Goal: Information Seeking & Learning: Learn about a topic

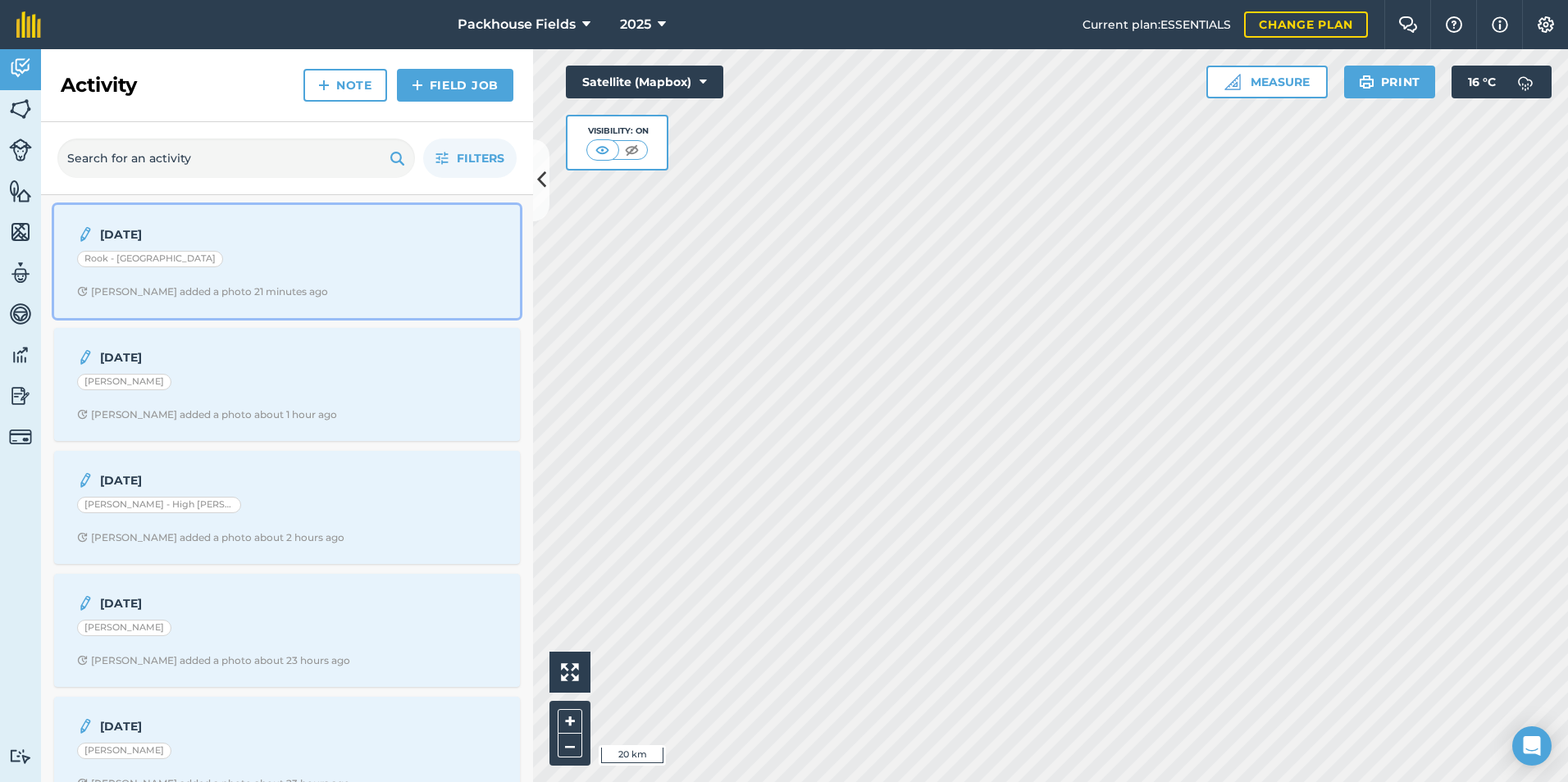
click at [292, 263] on div "Rook - [GEOGRAPHIC_DATA]" at bounding box center [286, 261] width 420 height 22
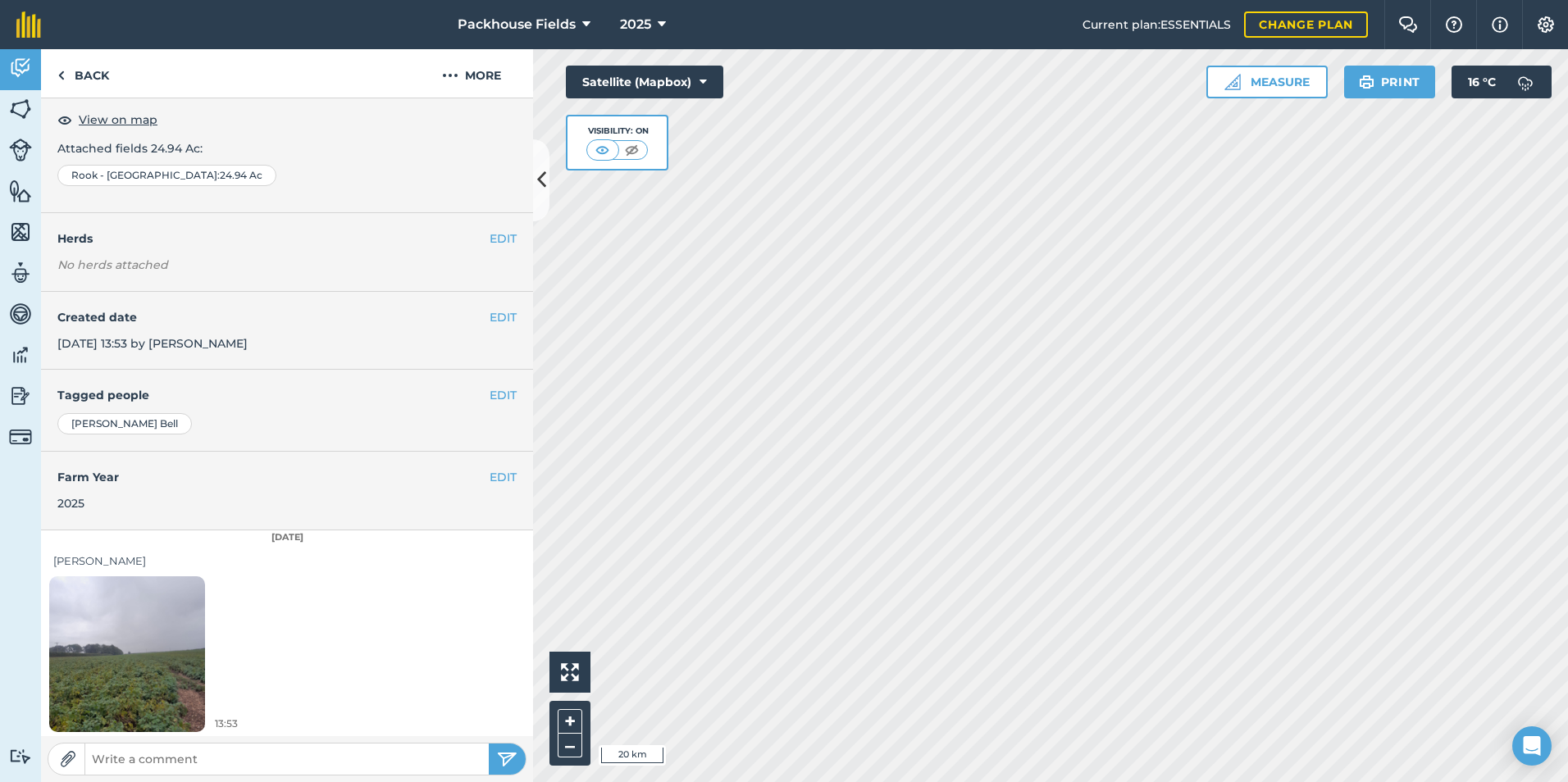
scroll to position [91, 0]
click at [144, 687] on img at bounding box center [127, 651] width 156 height 207
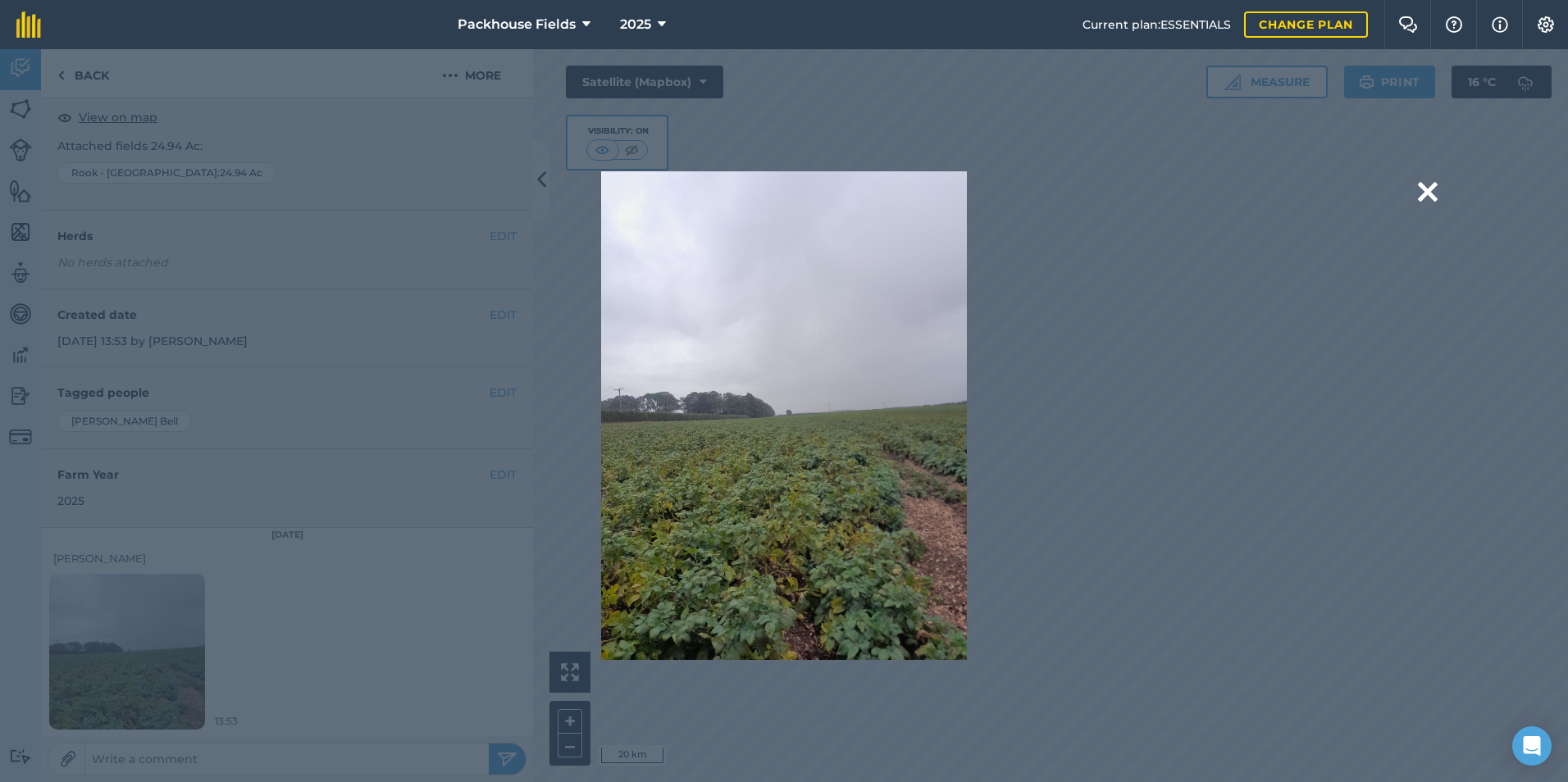
click at [1269, 315] on div "Are you sure you would like to delete this image? [GEOGRAPHIC_DATA]" at bounding box center [784, 415] width 1089 height 488
click at [1424, 190] on button at bounding box center [1428, 192] width 20 height 42
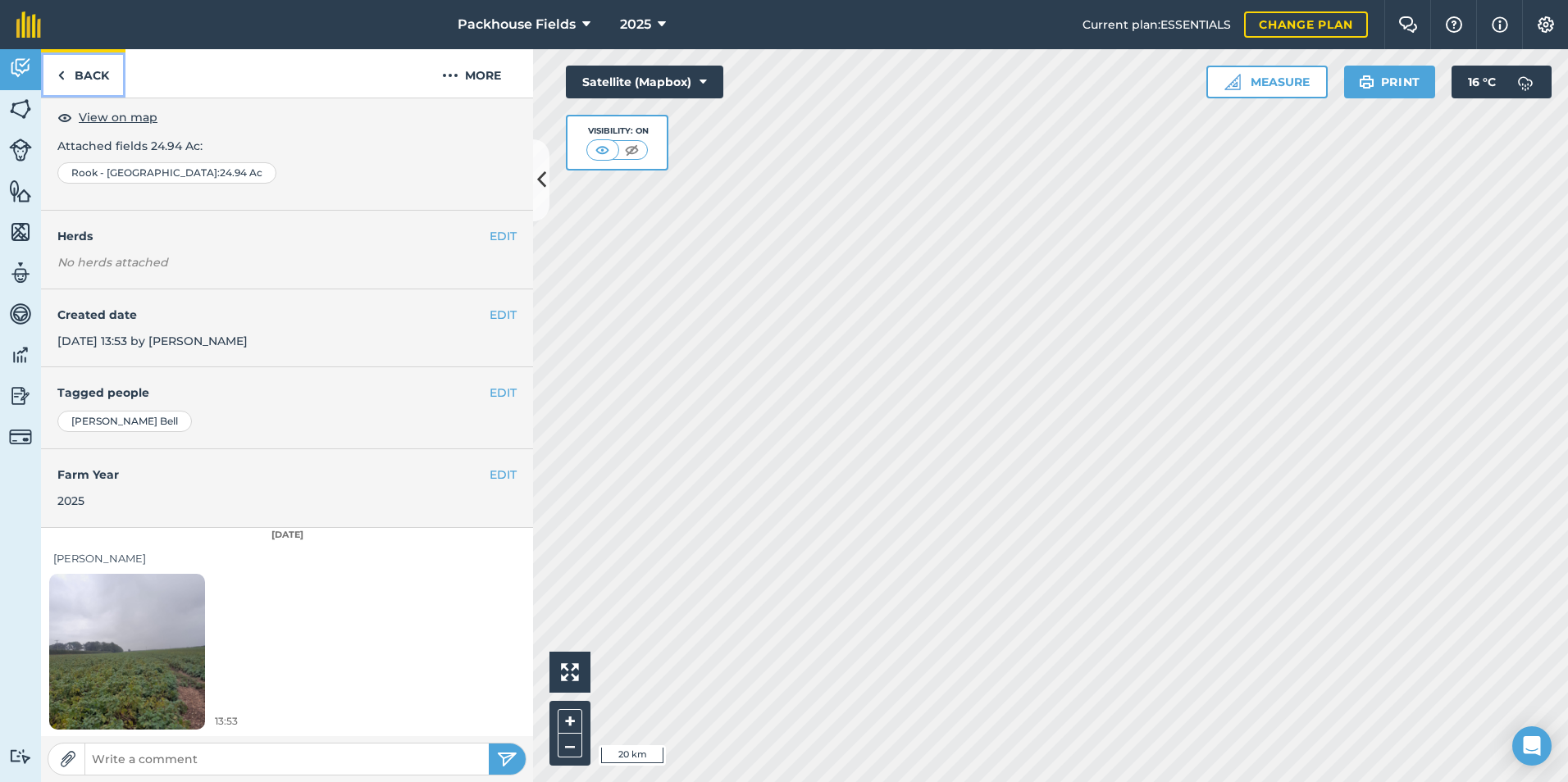
click at [104, 77] on link "Back" at bounding box center [84, 73] width 84 height 48
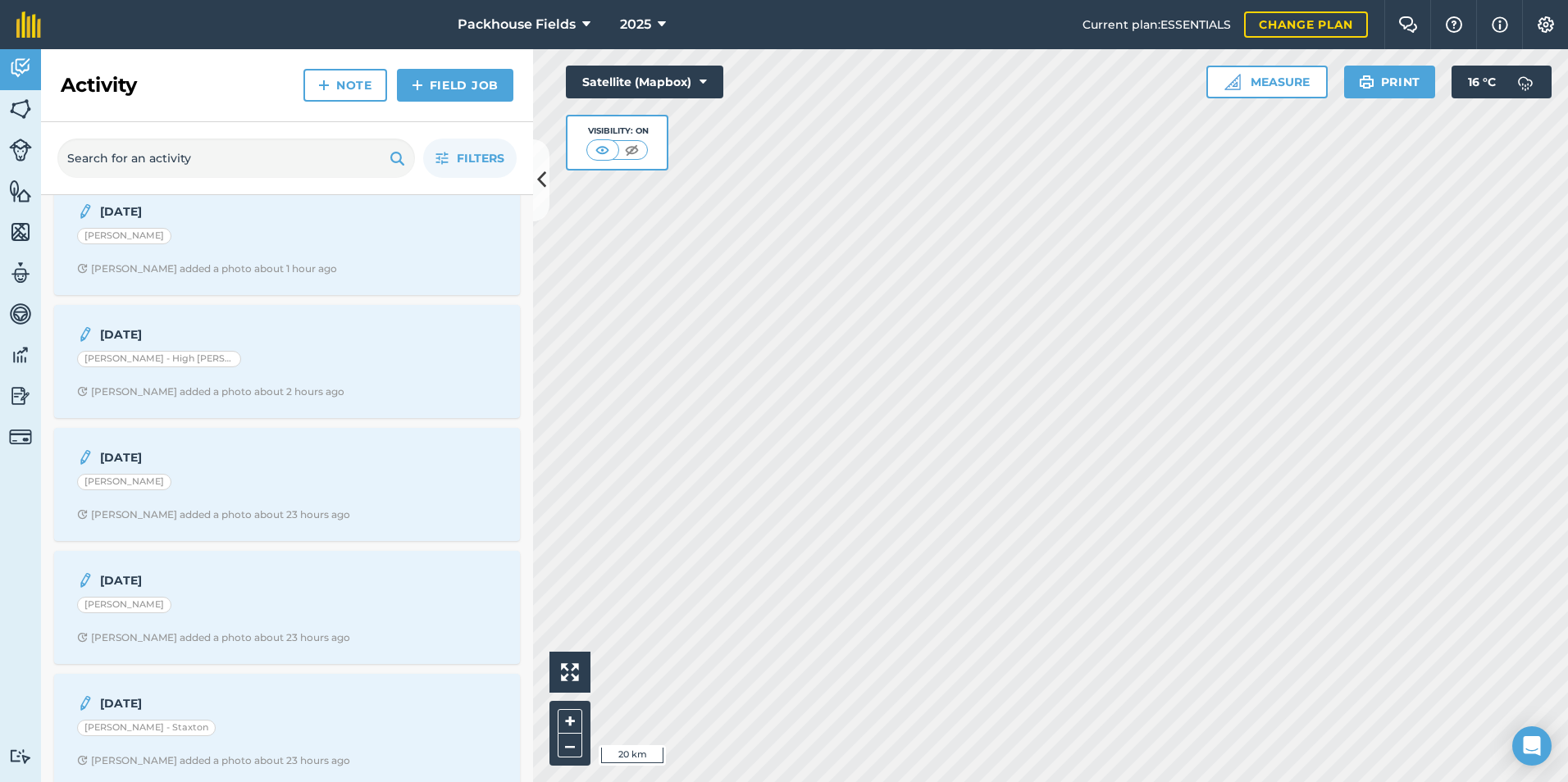
scroll to position [164, 0]
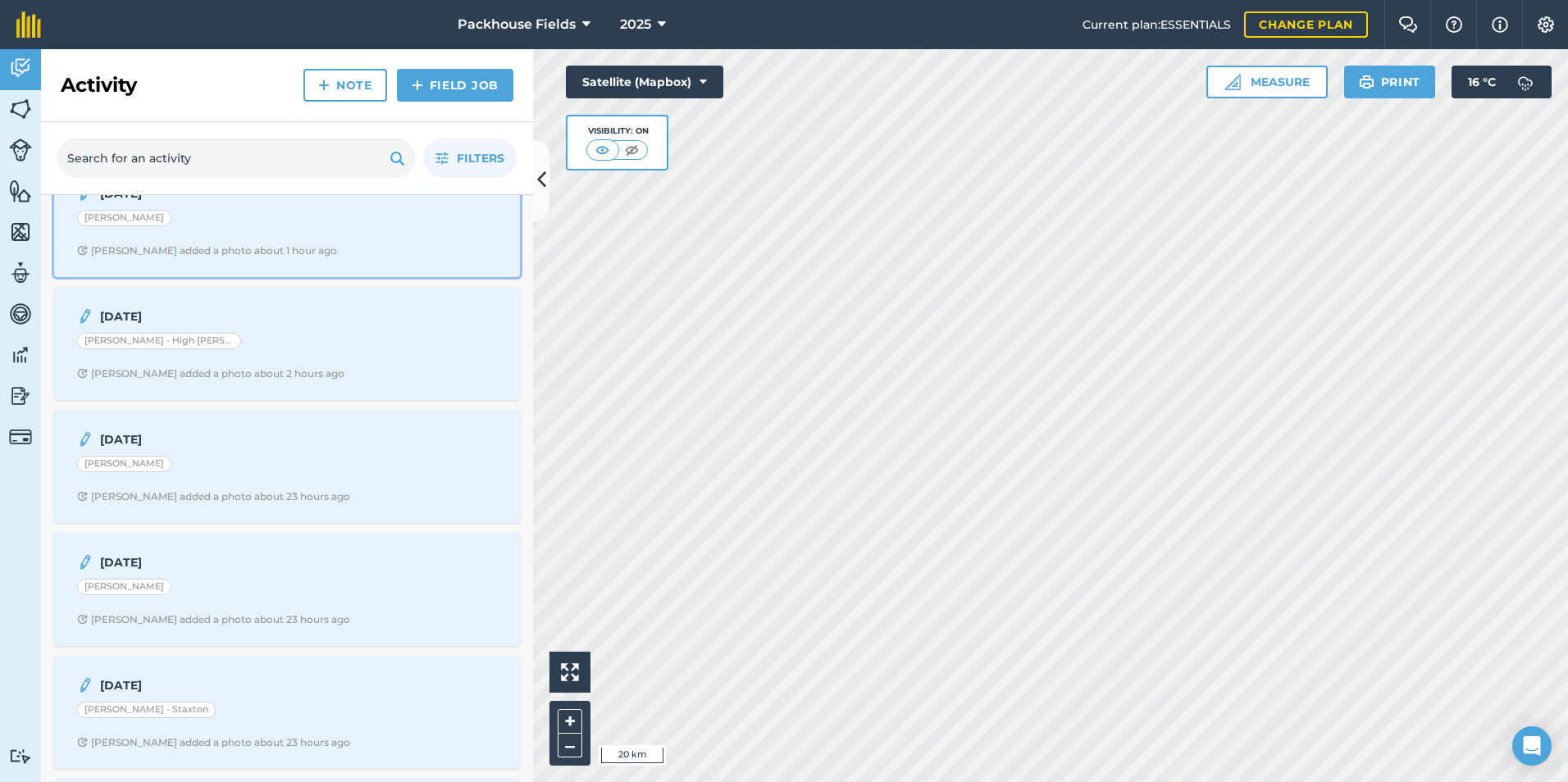
click at [296, 207] on div "[DATE] Rook - [PERSON_NAME] added a photo about 1 hour ago" at bounding box center [287, 220] width 446 height 93
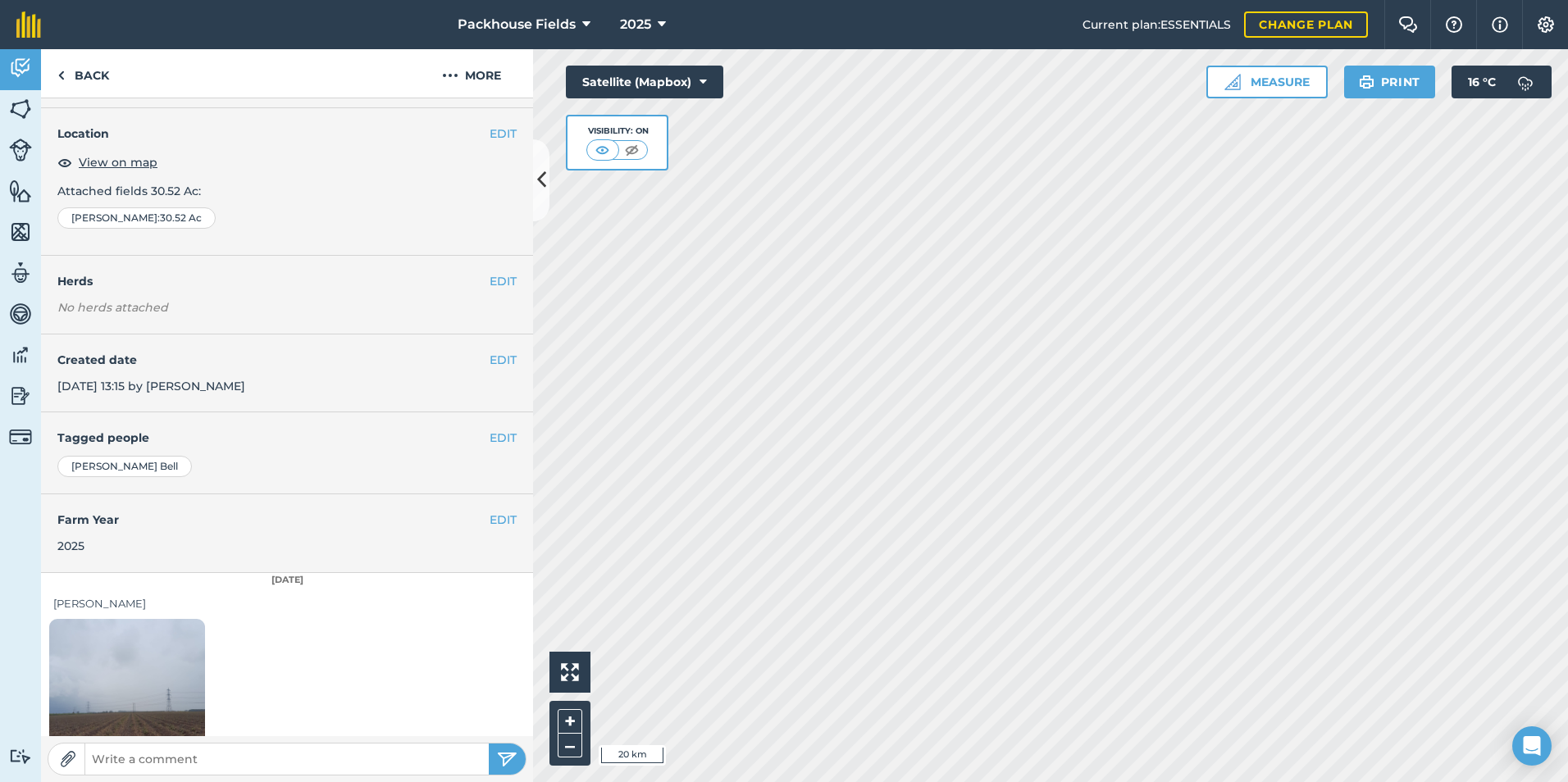
scroll to position [91, 0]
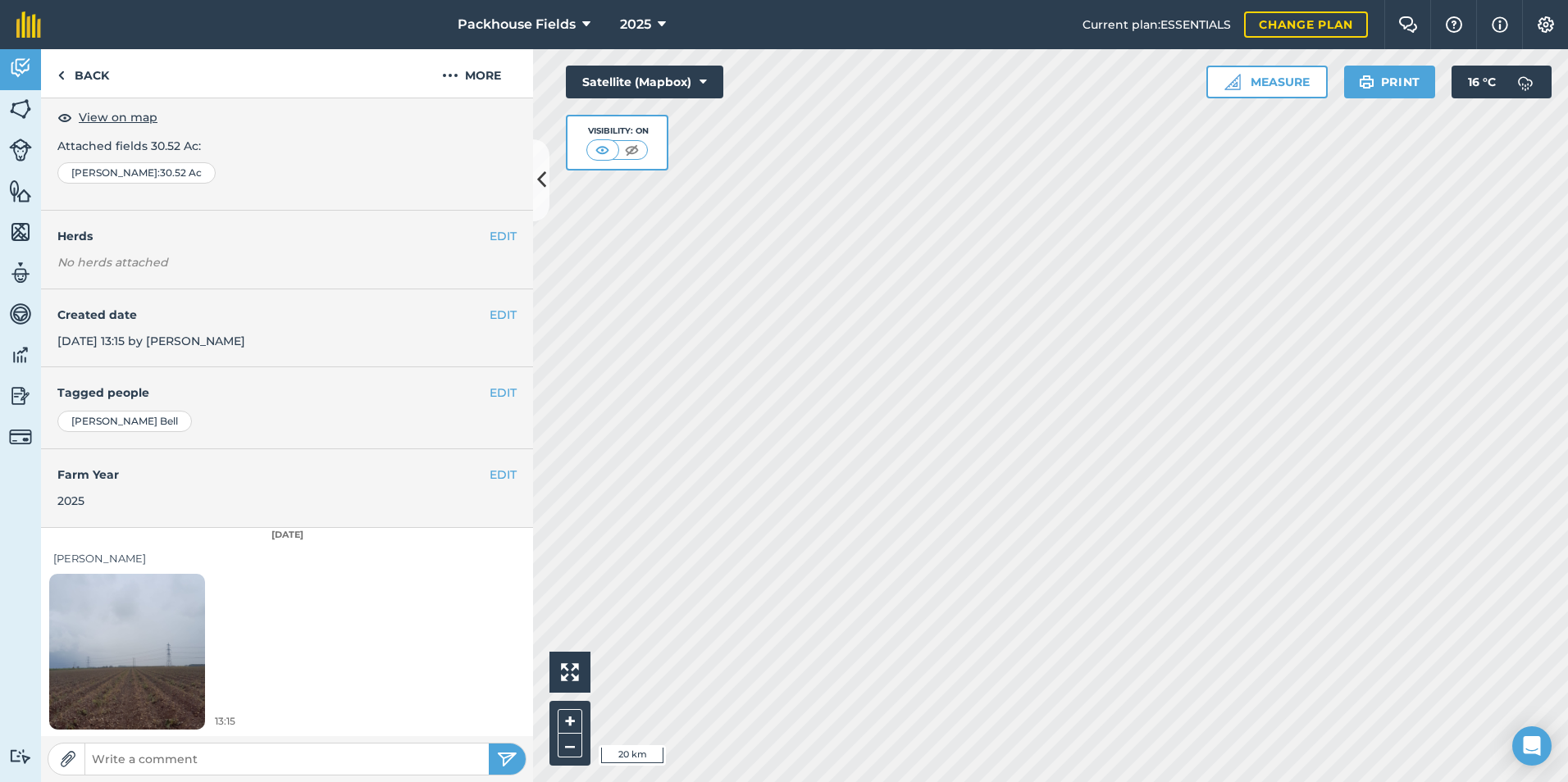
click at [140, 659] on img at bounding box center [127, 651] width 156 height 207
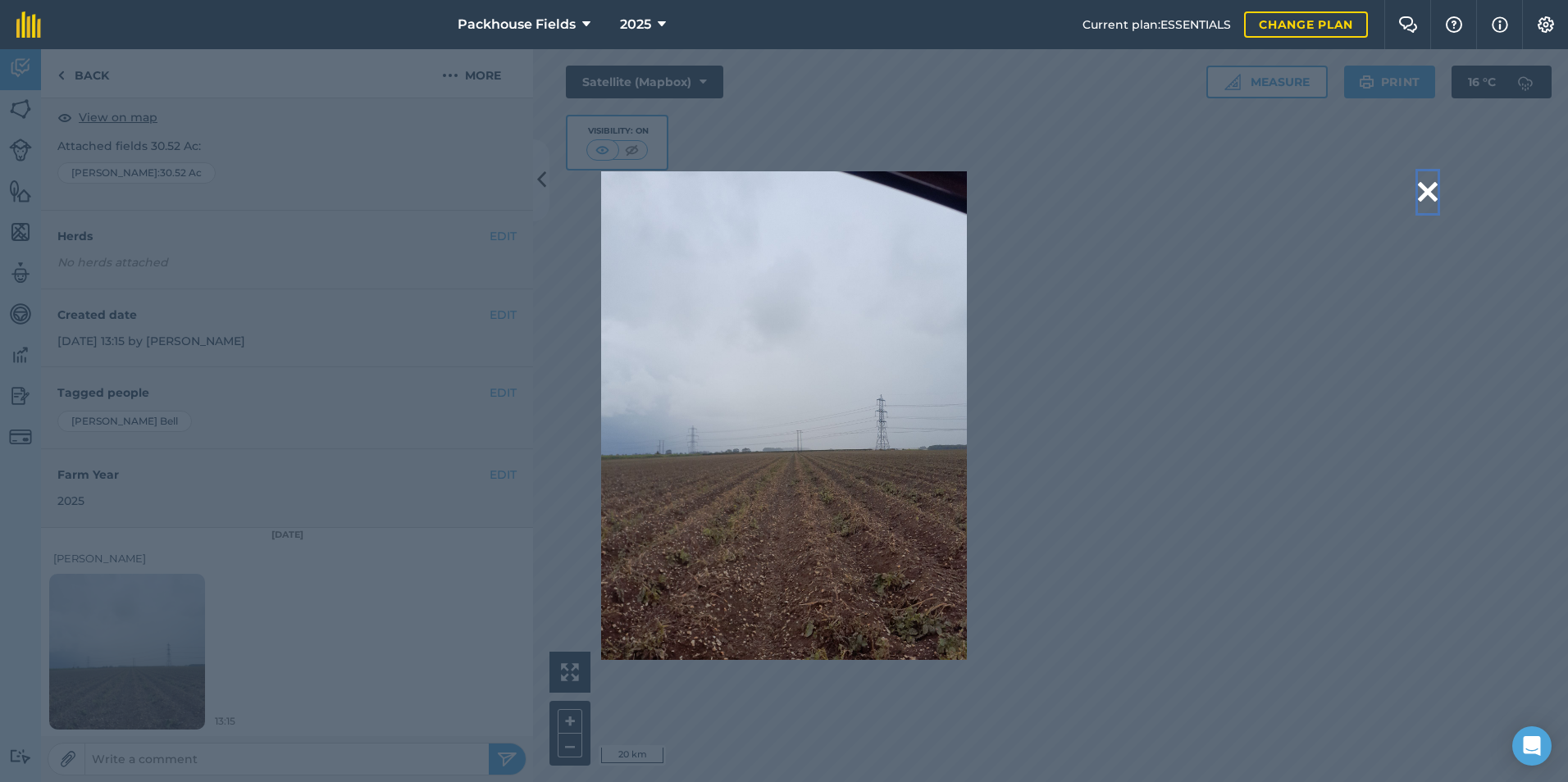
click at [1427, 195] on button at bounding box center [1428, 192] width 20 height 42
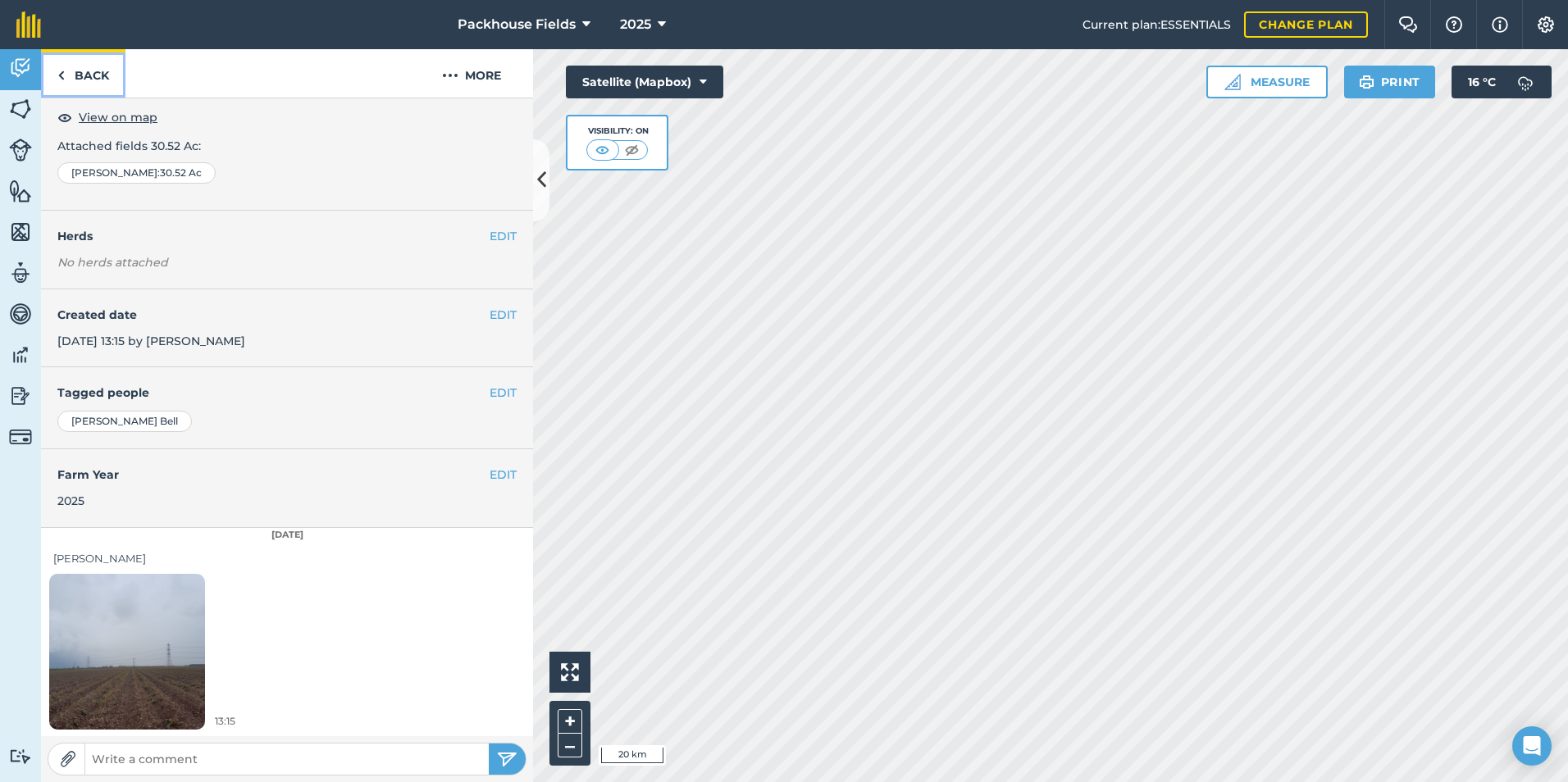
click at [101, 69] on link "Back" at bounding box center [84, 73] width 84 height 48
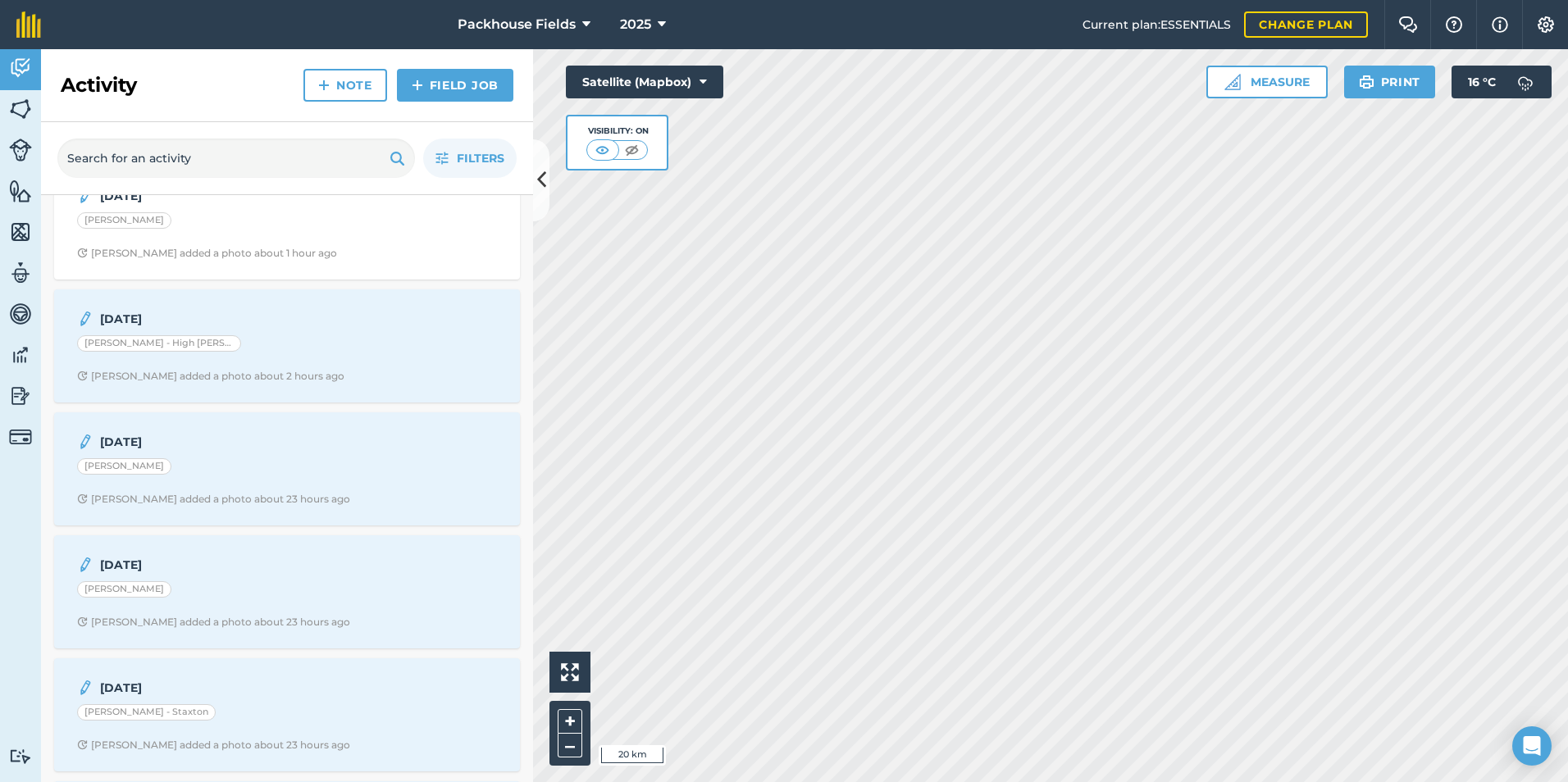
scroll to position [164, 0]
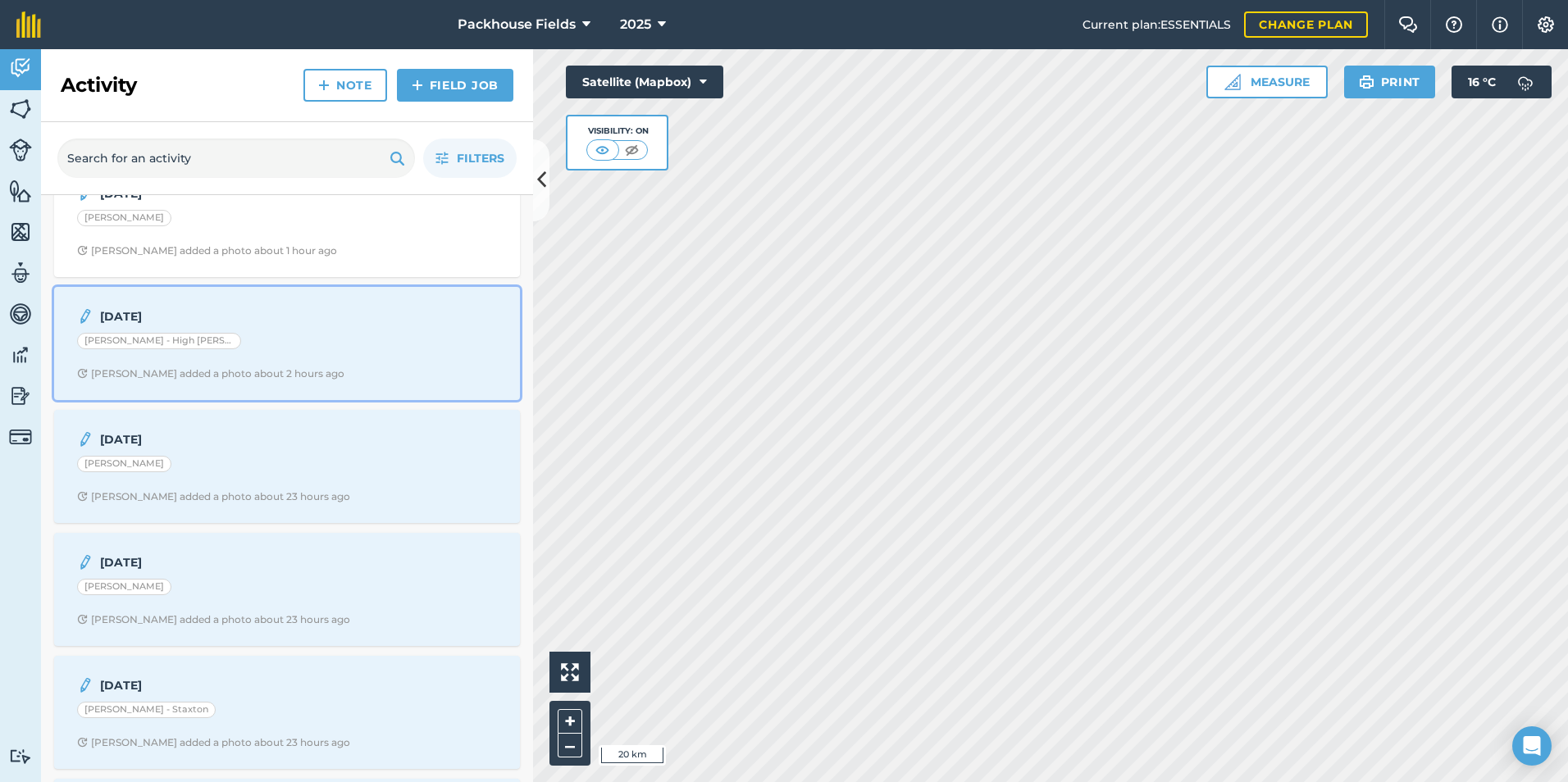
click at [253, 343] on div "[PERSON_NAME] - High [PERSON_NAME]" at bounding box center [286, 344] width 420 height 22
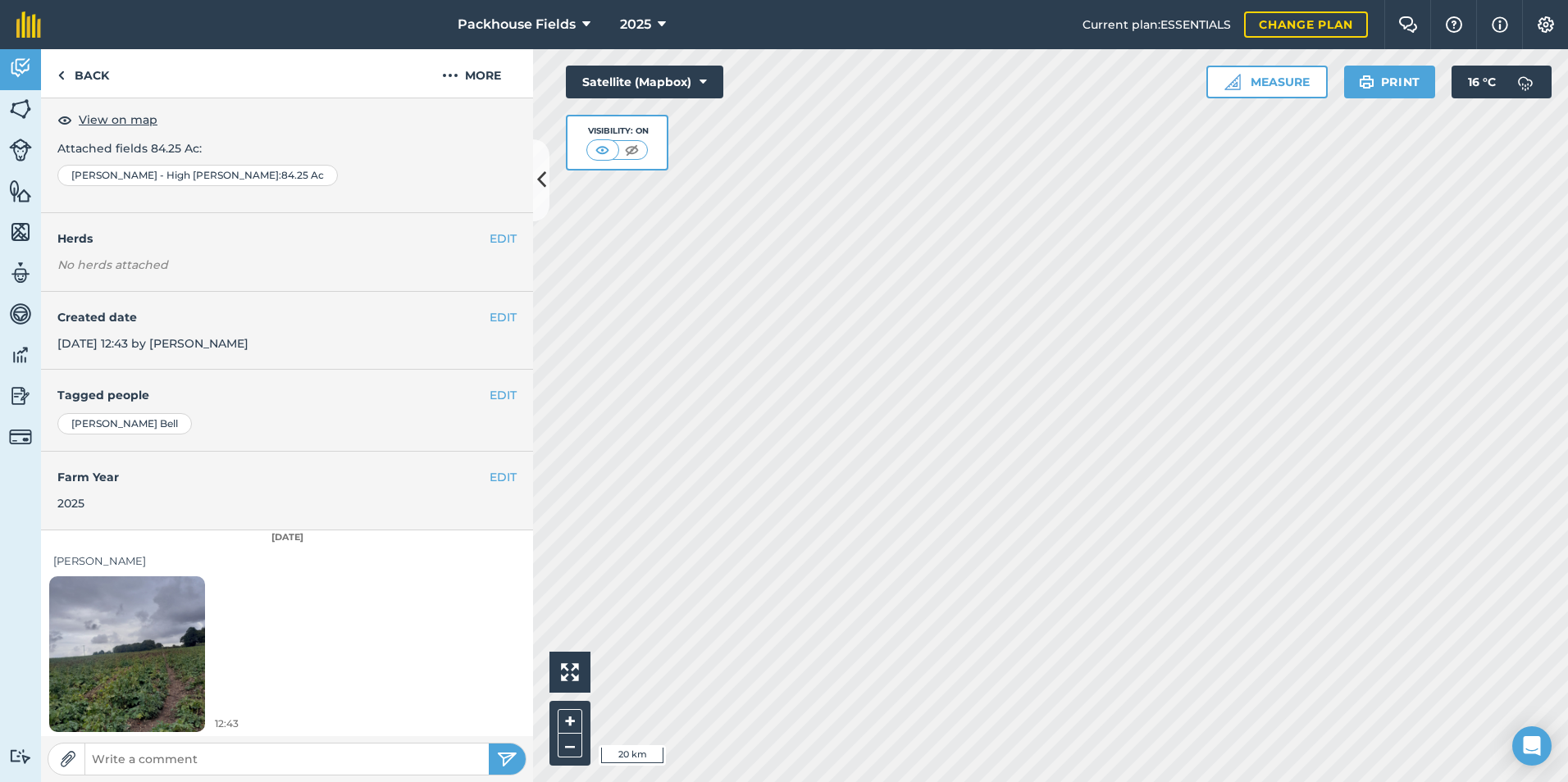
scroll to position [91, 0]
click at [86, 75] on link "Back" at bounding box center [84, 73] width 84 height 48
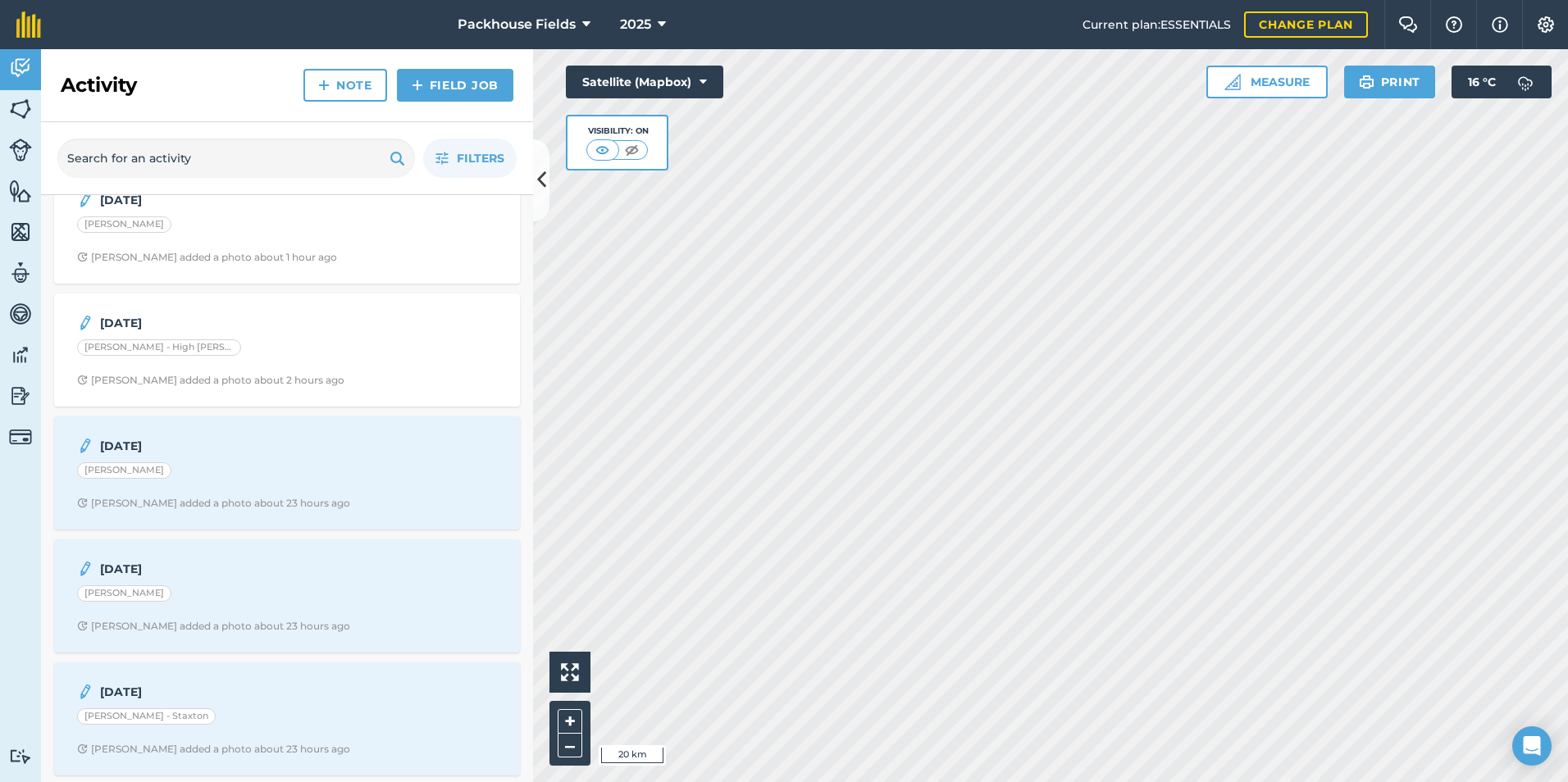
scroll to position [164, 0]
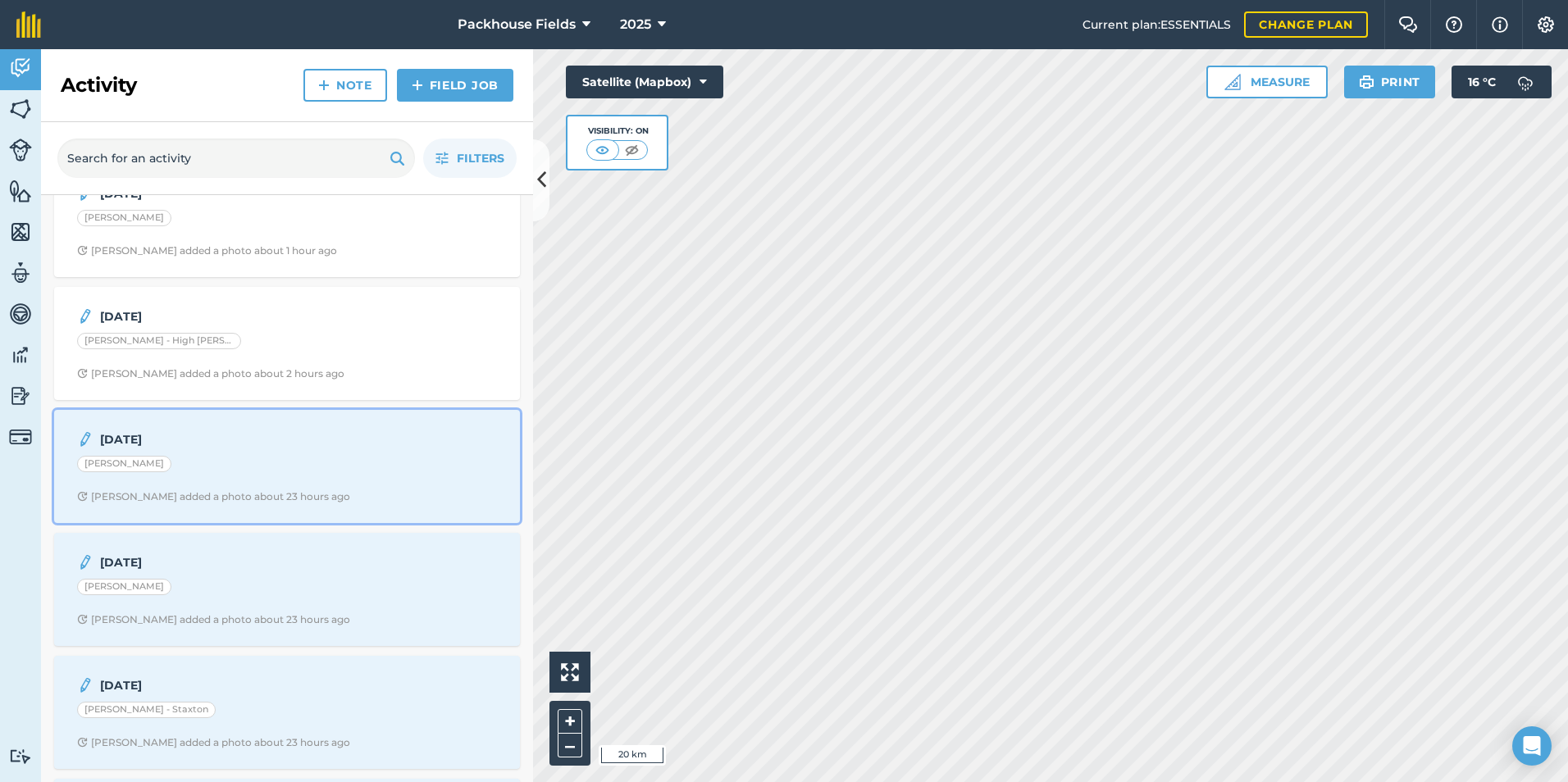
click at [221, 454] on div "[DATE] [PERSON_NAME] [PERSON_NAME] B added a photo about 23 hours ago" at bounding box center [287, 466] width 446 height 93
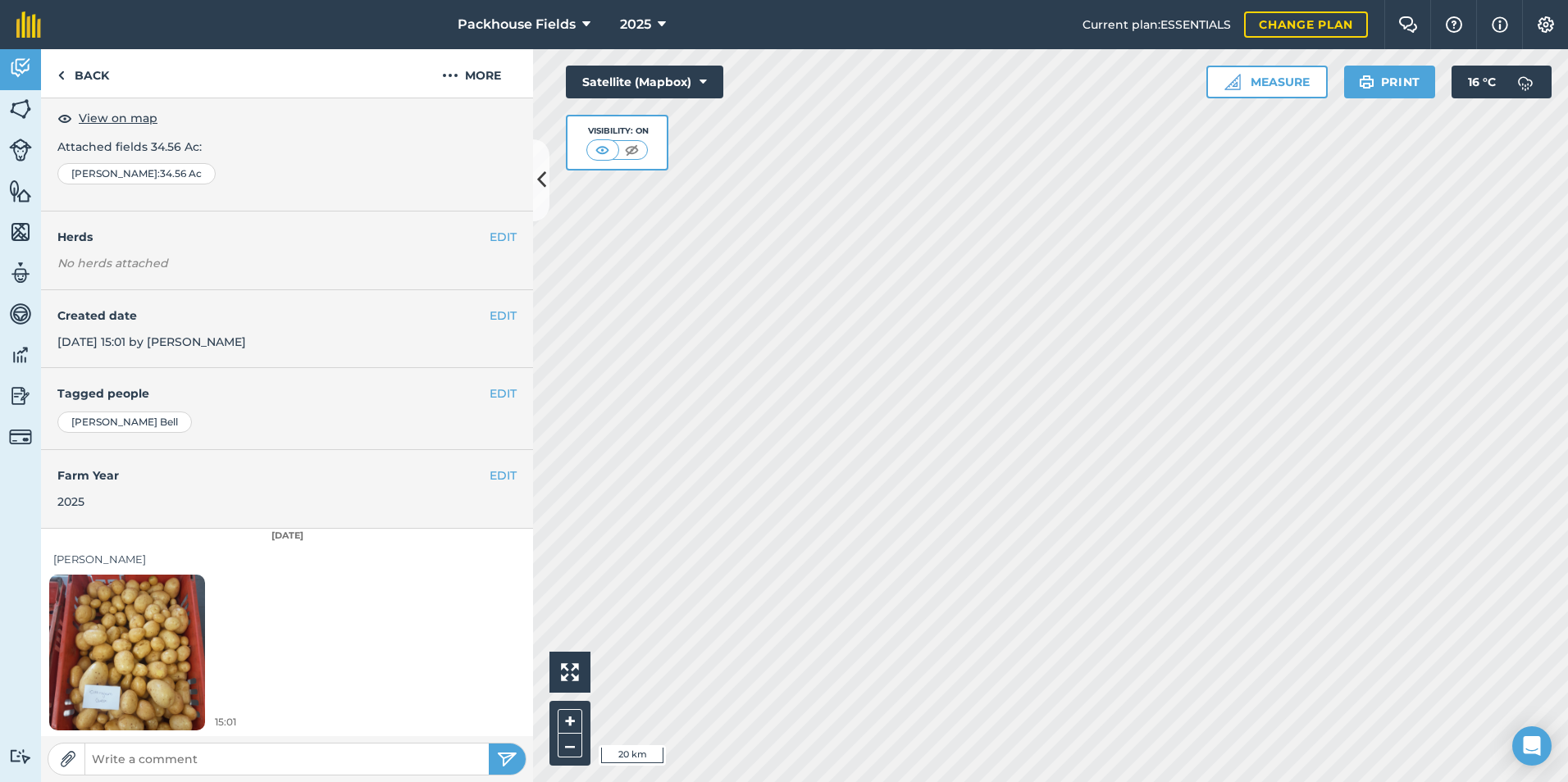
scroll to position [91, 0]
click at [92, 79] on link "Back" at bounding box center [84, 73] width 84 height 48
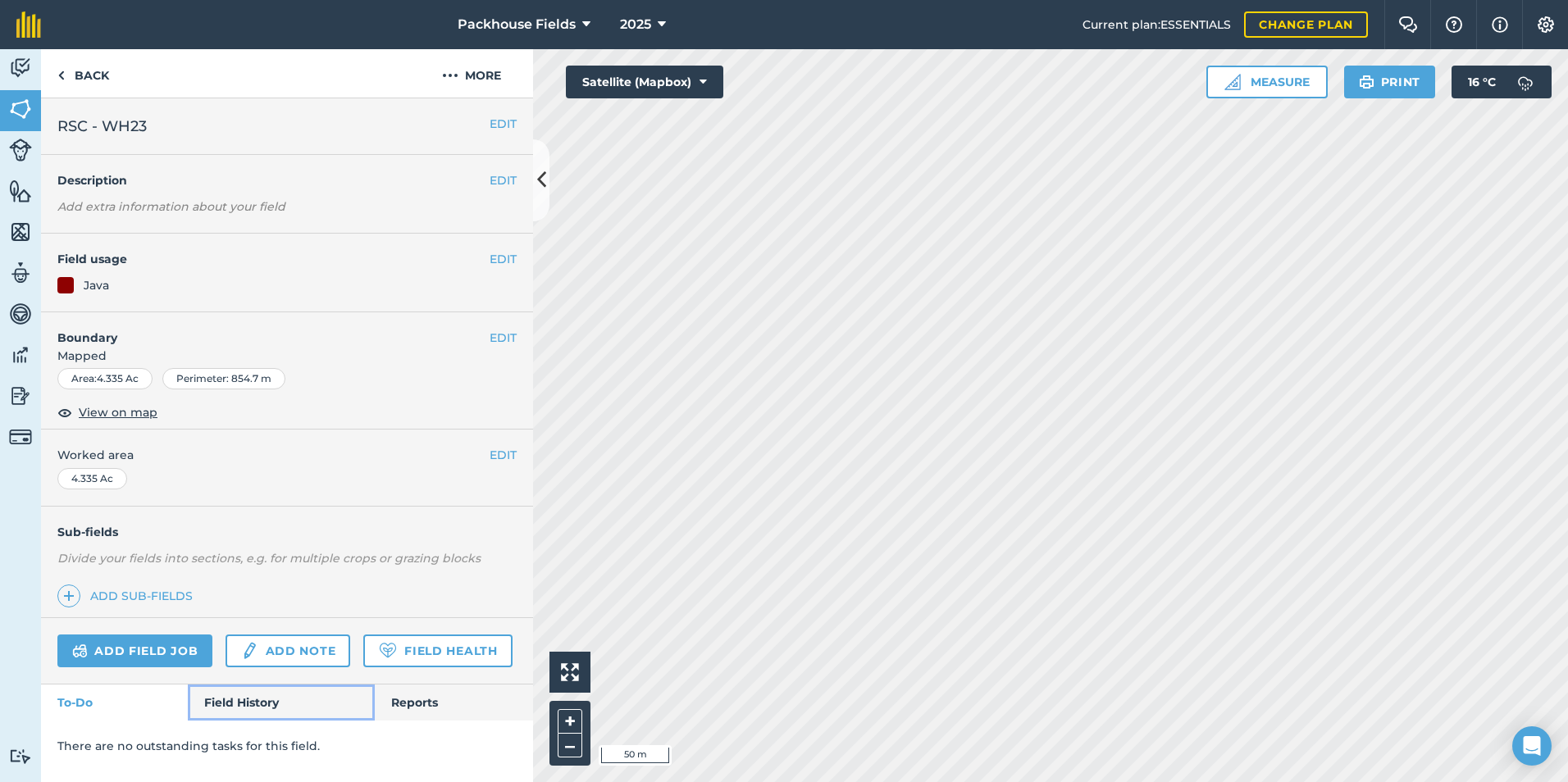
click at [270, 712] on link "Field History" at bounding box center [280, 702] width 186 height 36
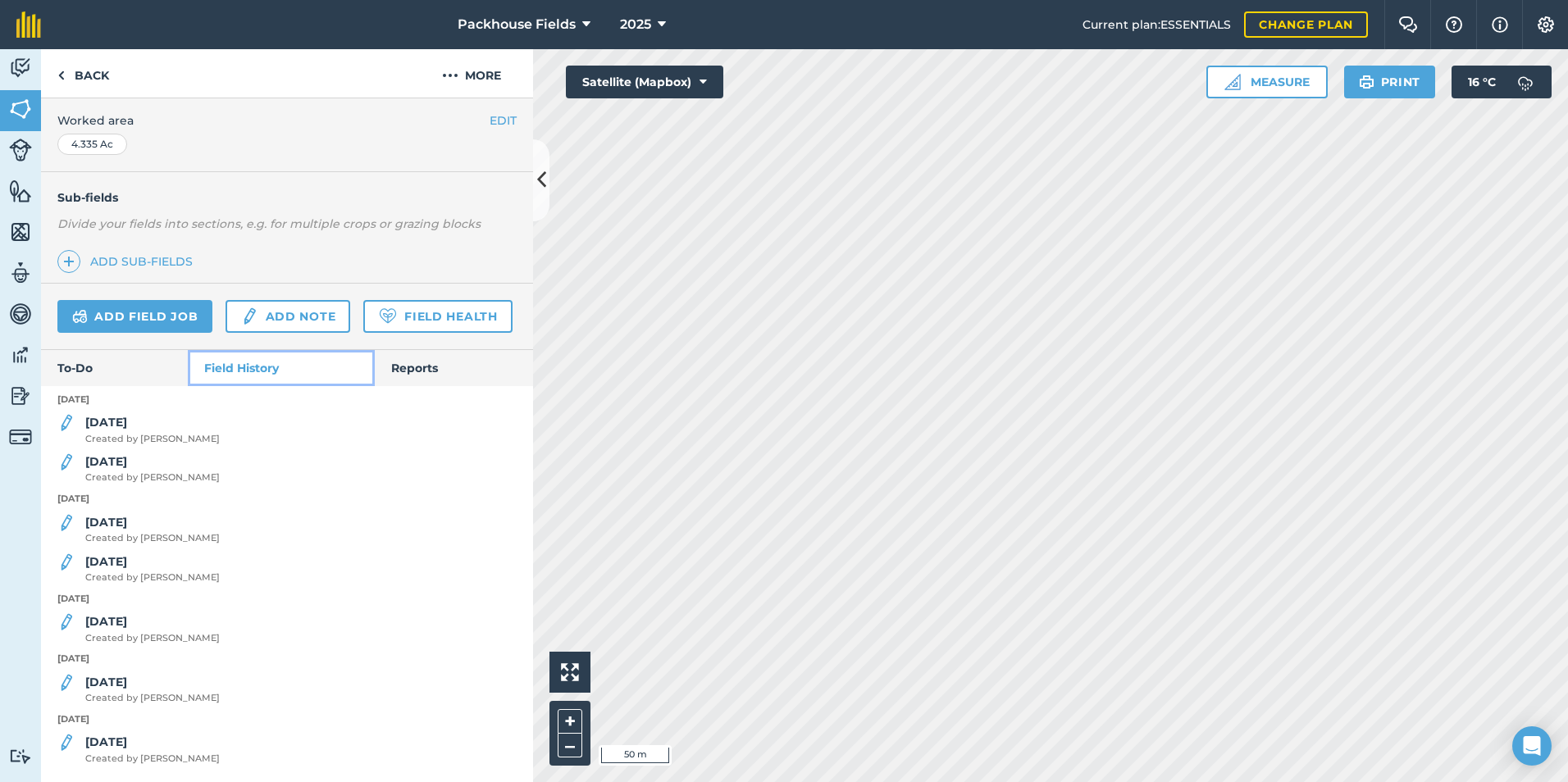
scroll to position [380, 0]
click at [112, 427] on strong "[DATE]" at bounding box center [106, 421] width 42 height 15
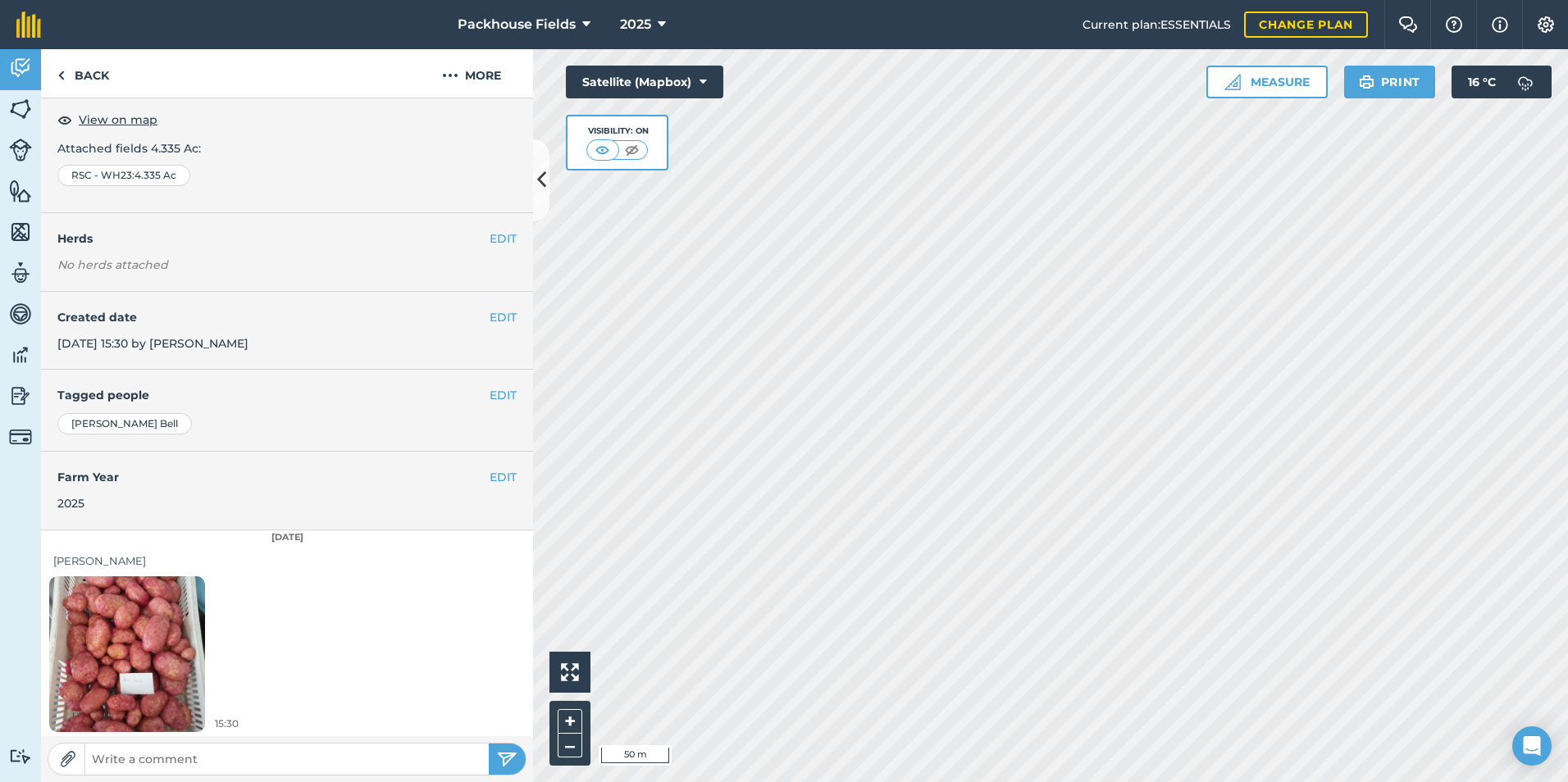
scroll to position [91, 0]
click at [141, 621] on img at bounding box center [127, 651] width 156 height 207
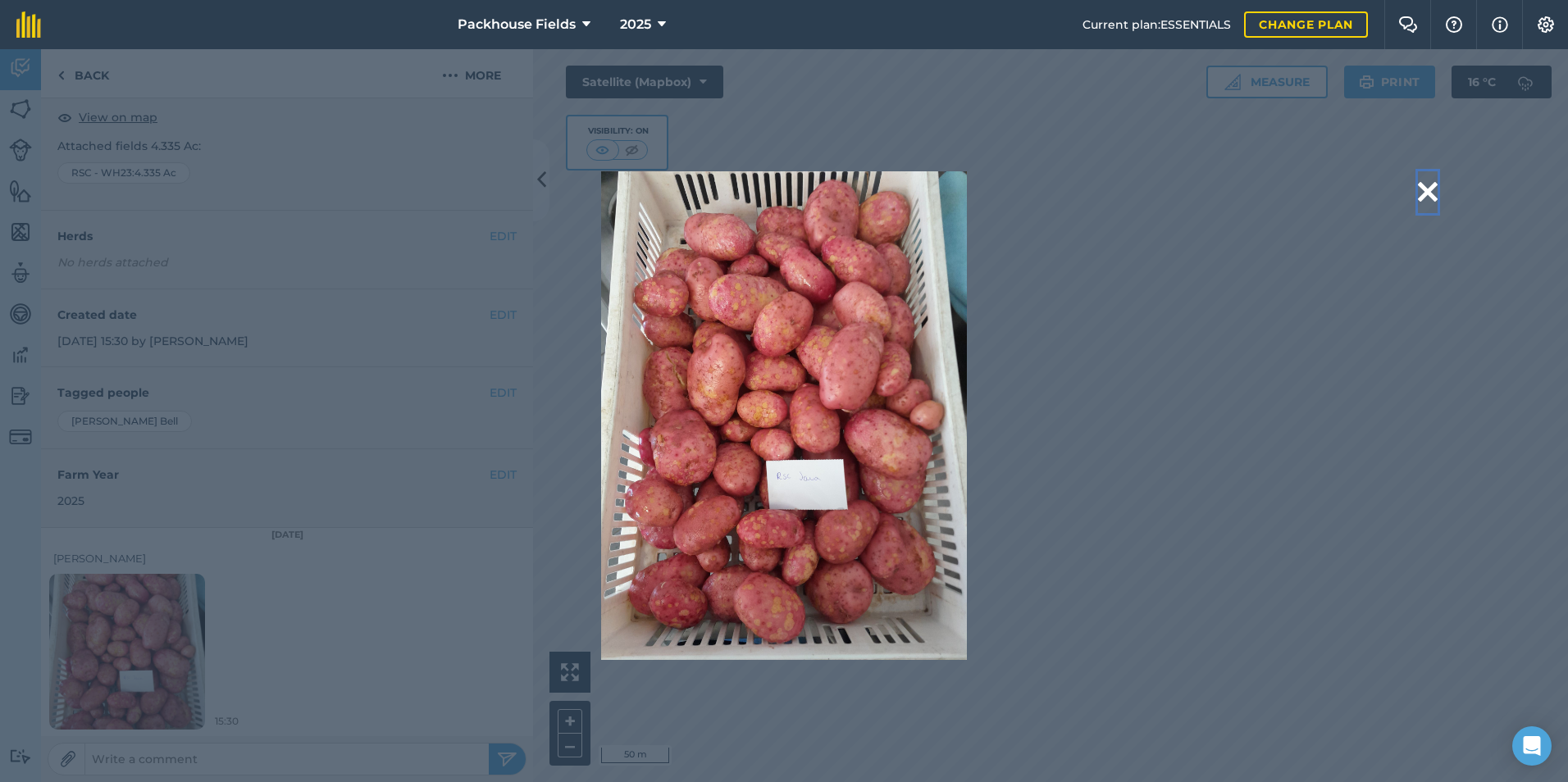
click at [1429, 186] on button at bounding box center [1428, 192] width 20 height 42
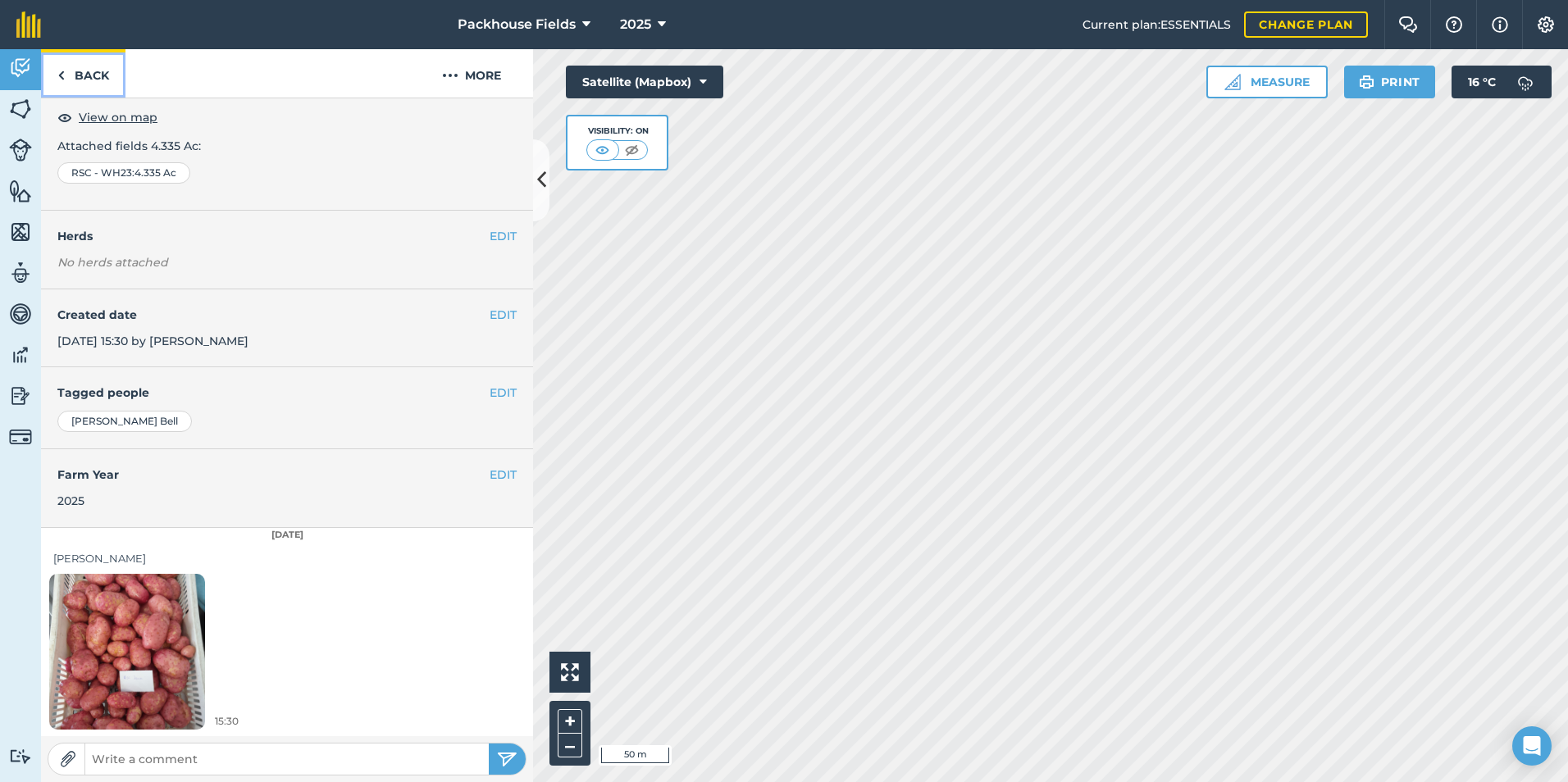
click at [102, 73] on link "Back" at bounding box center [84, 73] width 84 height 48
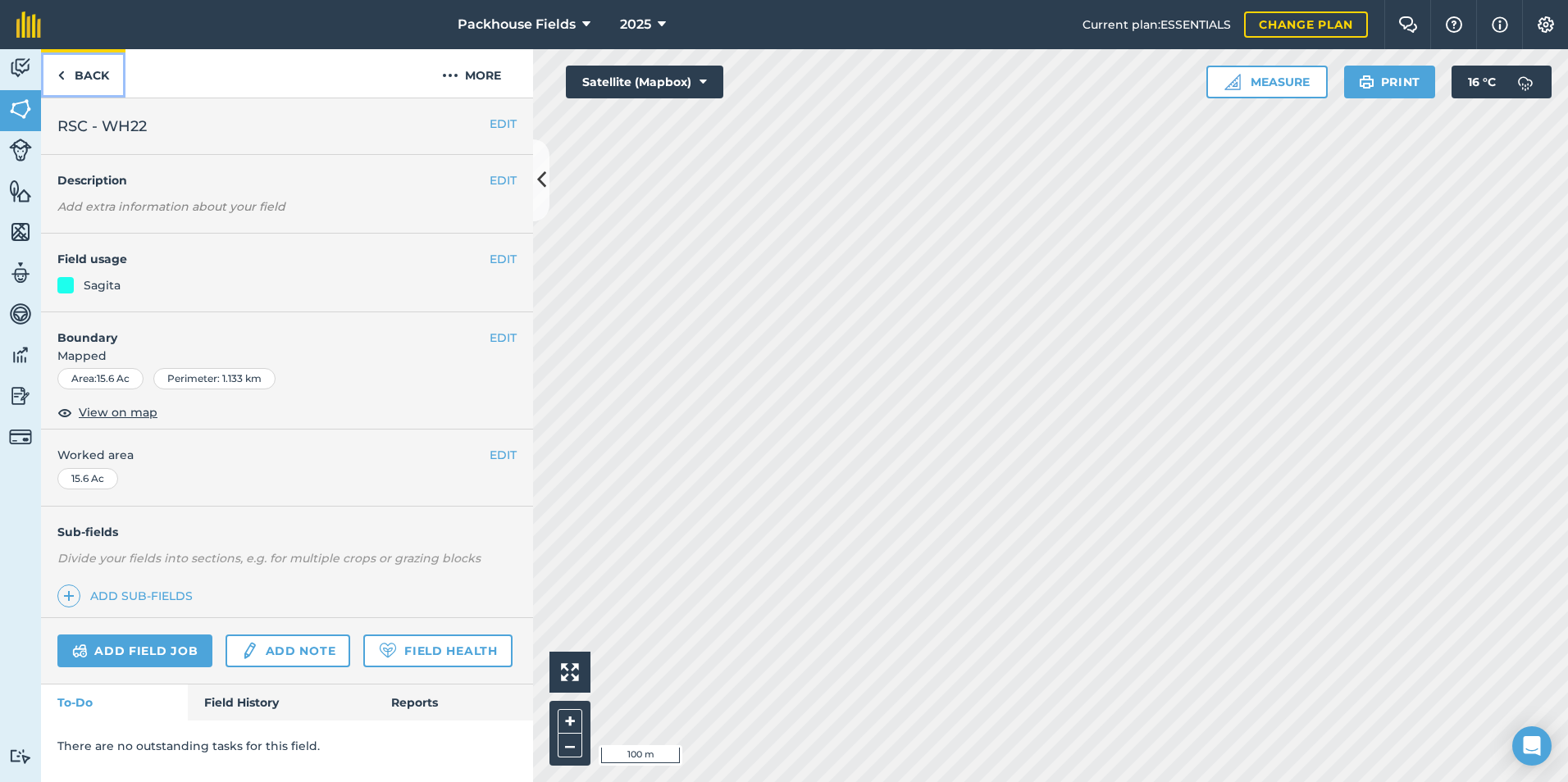
click at [109, 77] on link "Back" at bounding box center [84, 73] width 84 height 48
click at [112, 77] on link "Back" at bounding box center [84, 73] width 84 height 48
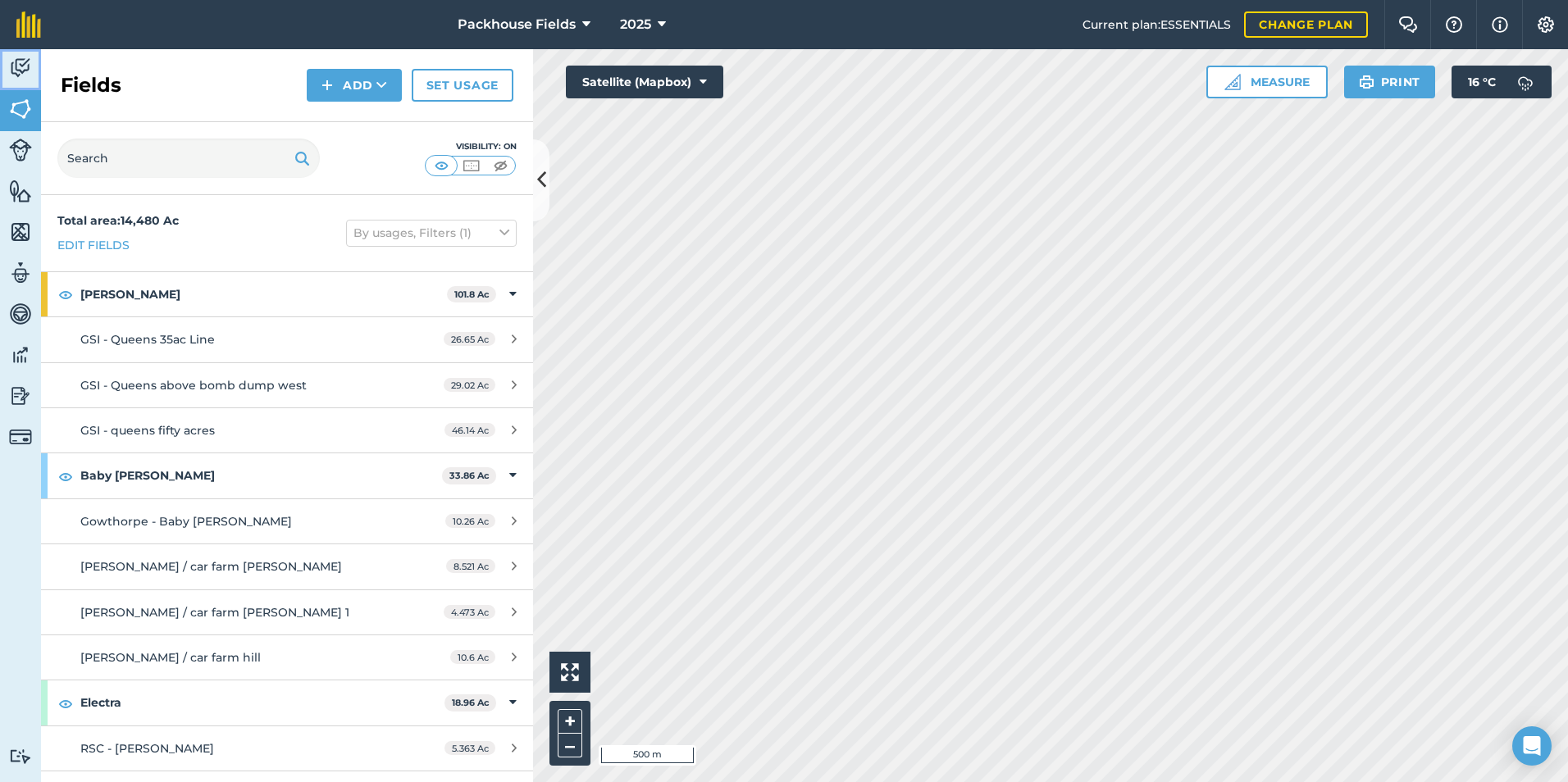
click at [16, 77] on img at bounding box center [20, 68] width 23 height 25
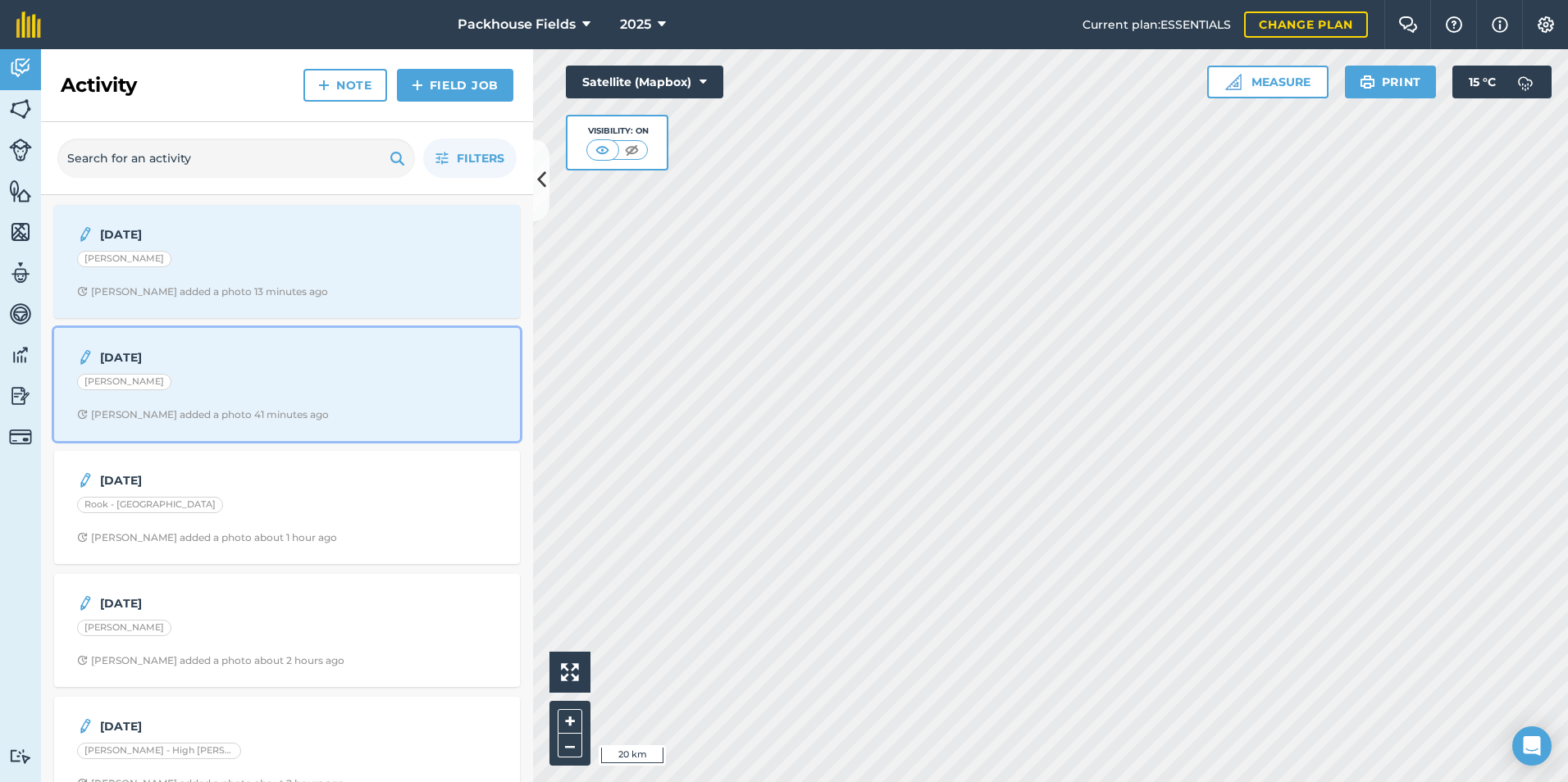
click at [233, 380] on div "[PERSON_NAME]" at bounding box center [286, 385] width 420 height 22
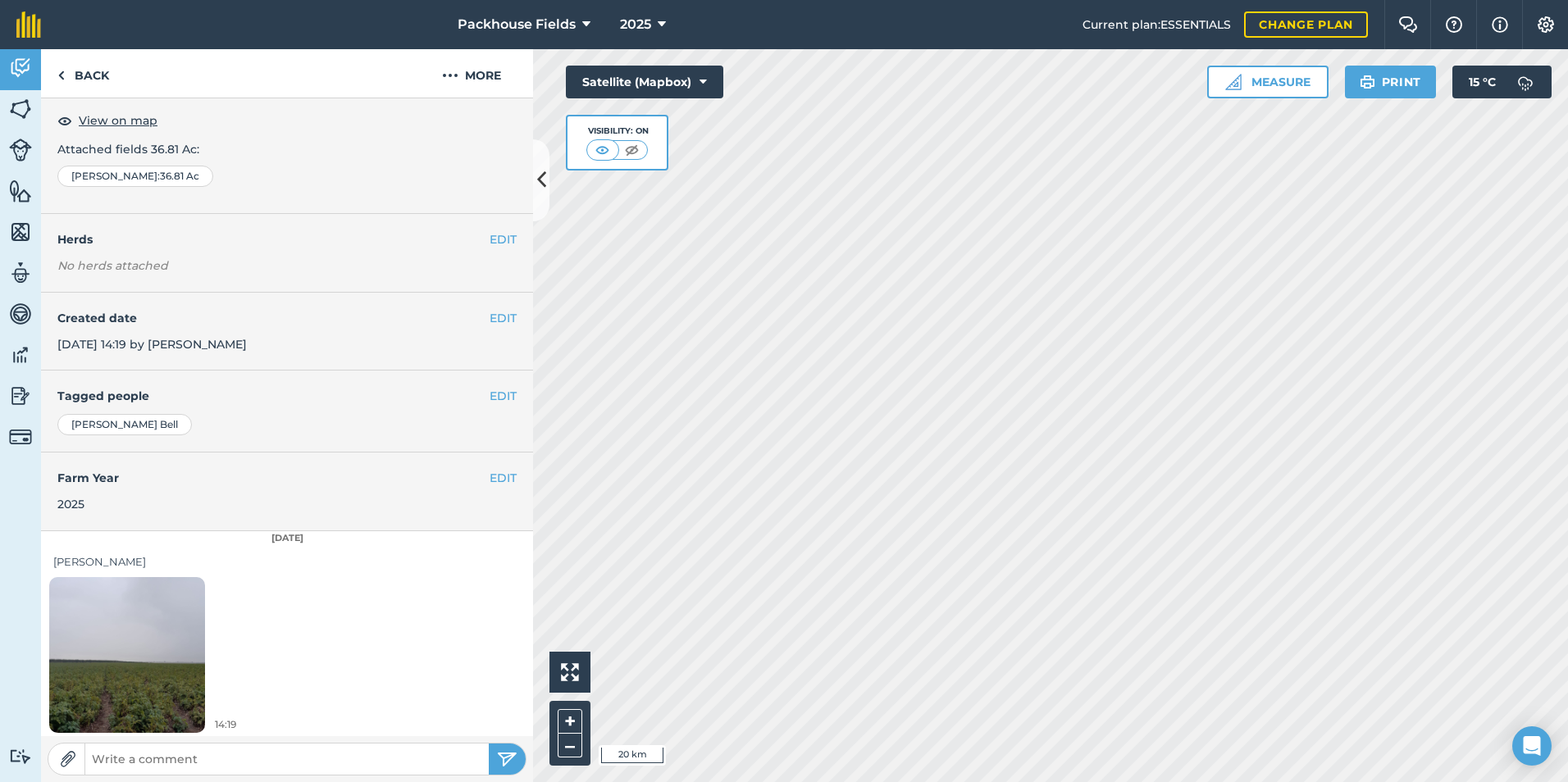
scroll to position [91, 0]
click at [125, 628] on img at bounding box center [127, 651] width 156 height 207
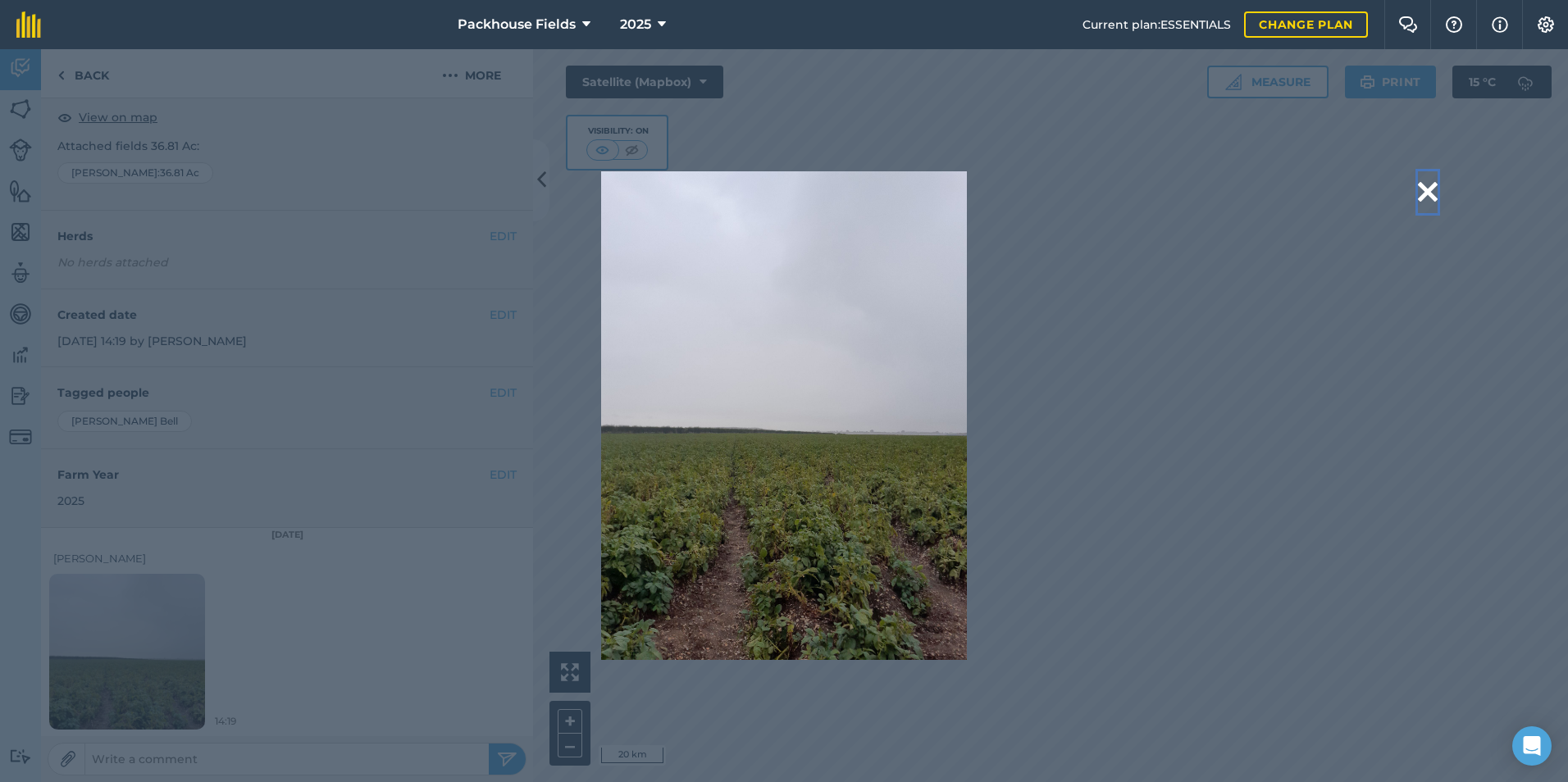
click at [1429, 191] on button at bounding box center [1428, 192] width 20 height 42
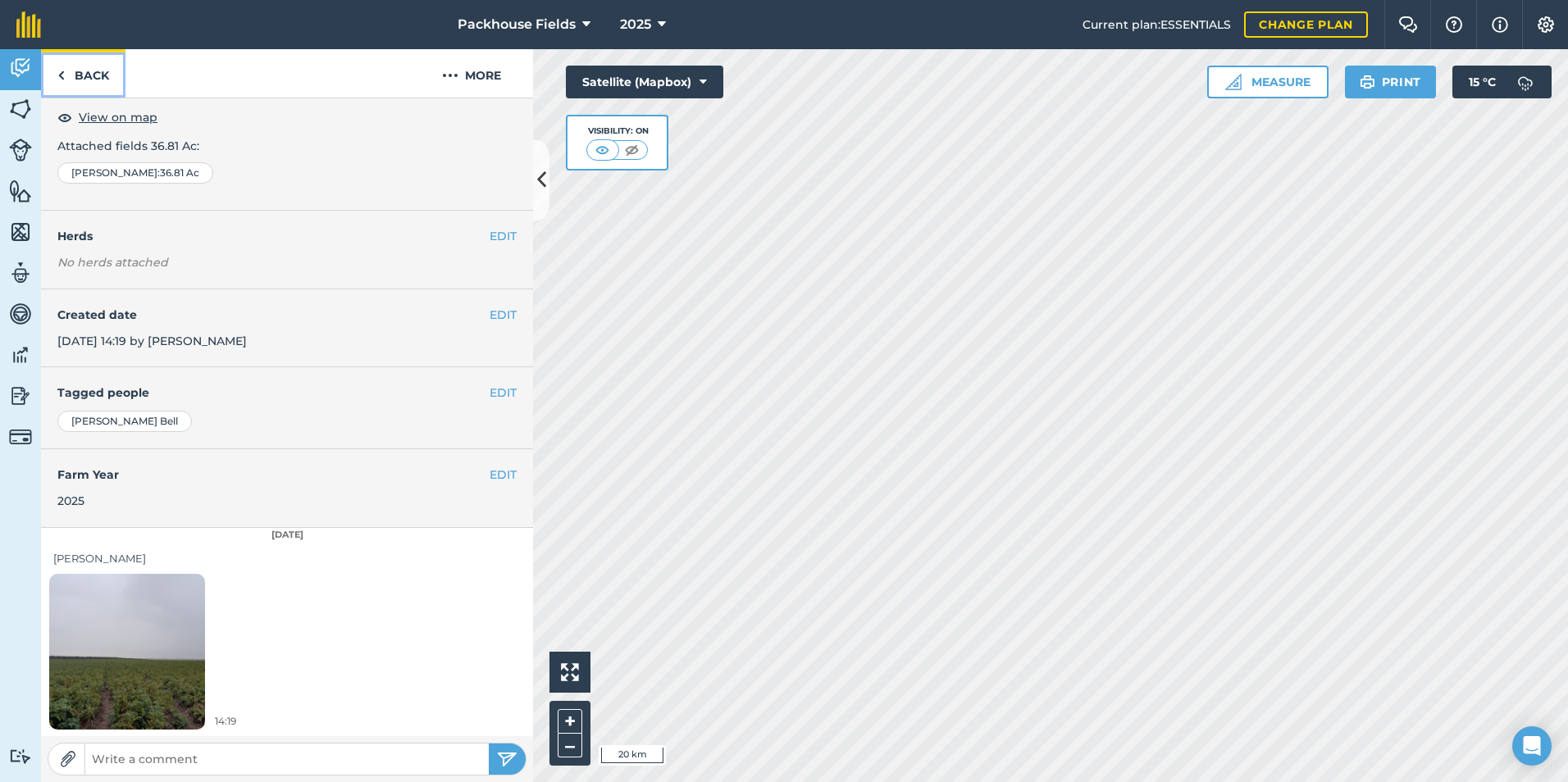
click at [78, 80] on link "Back" at bounding box center [84, 73] width 84 height 48
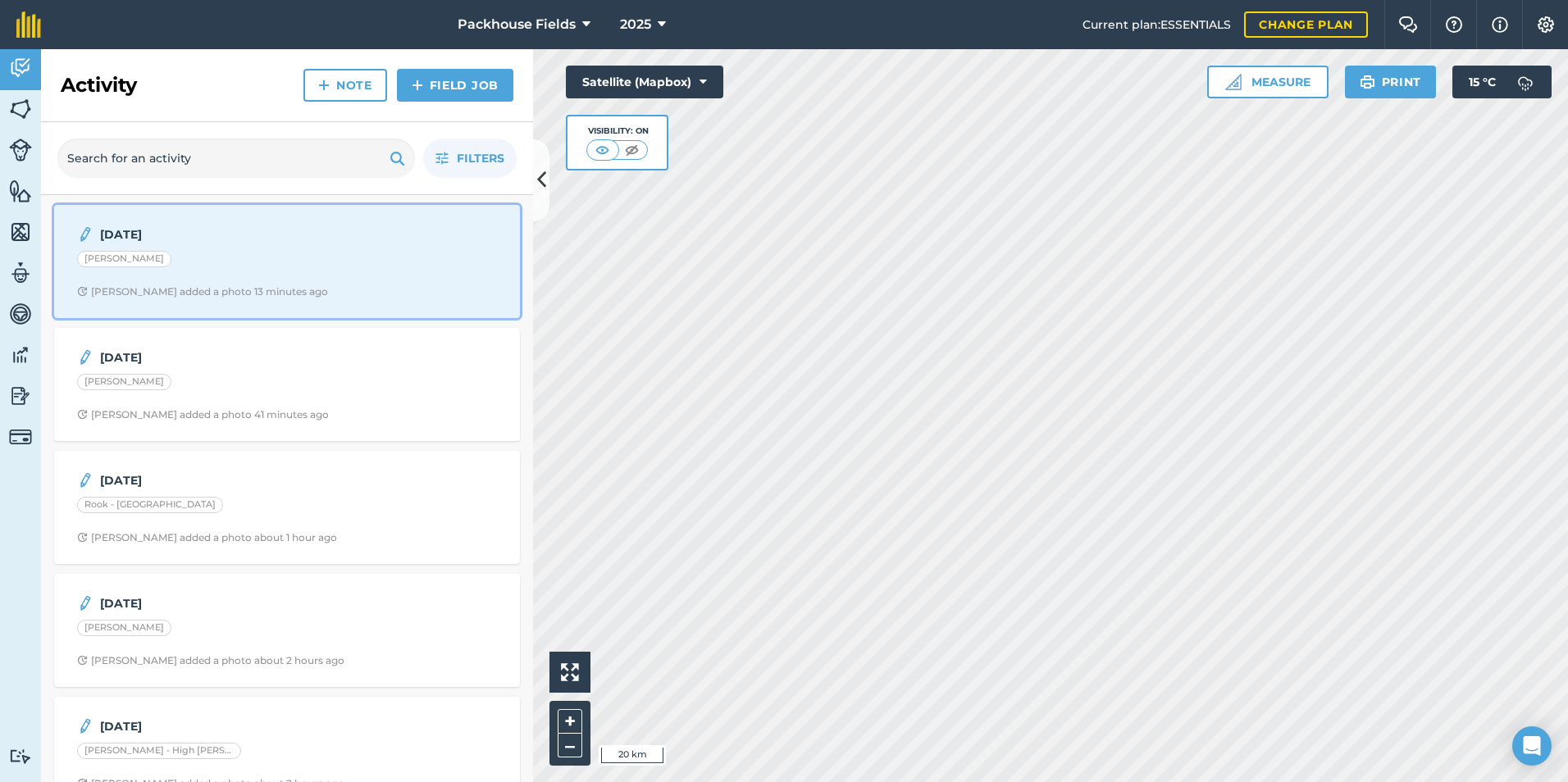
click at [197, 237] on strong "[DATE]" at bounding box center [230, 235] width 260 height 18
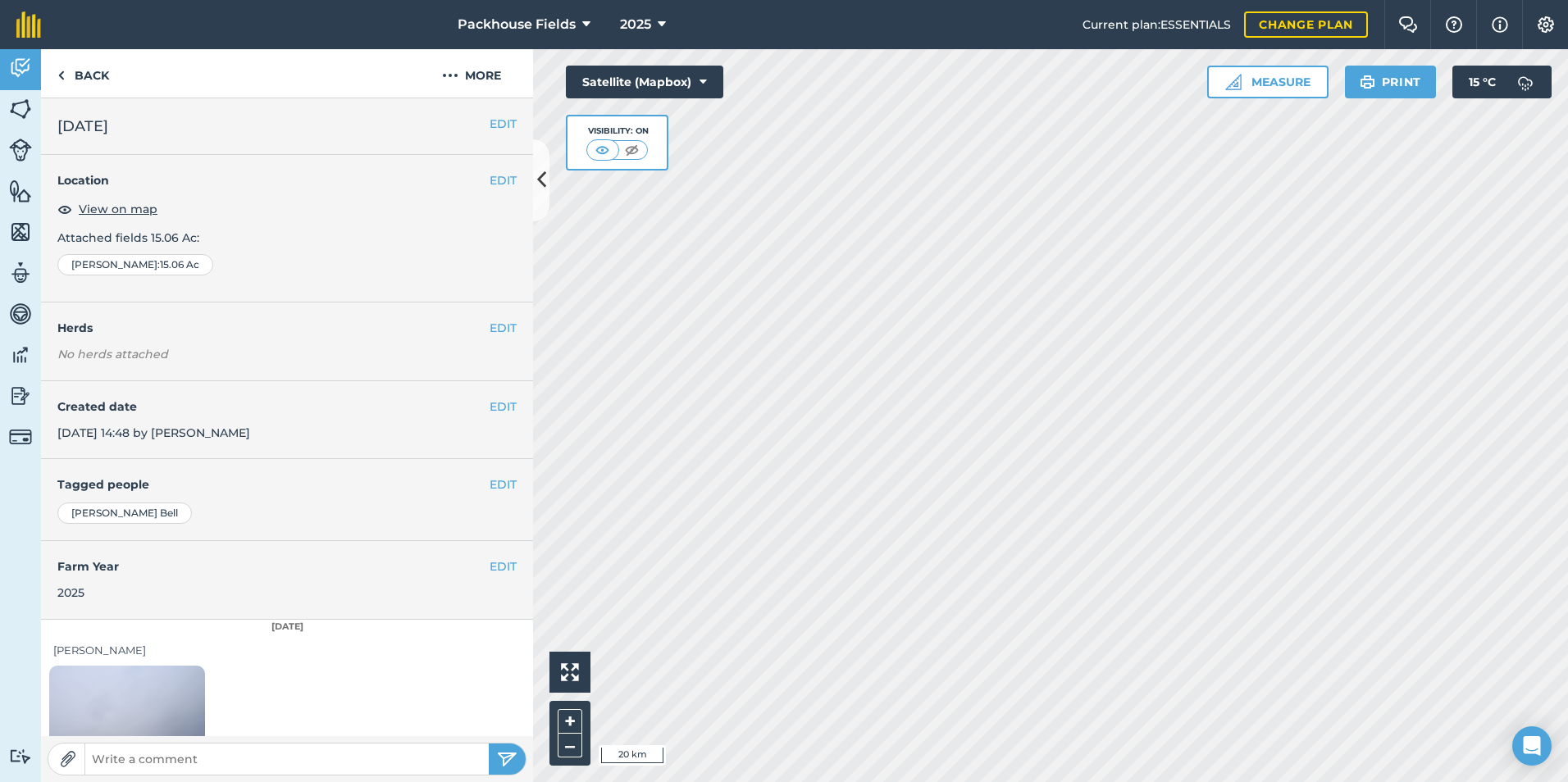
scroll to position [91, 0]
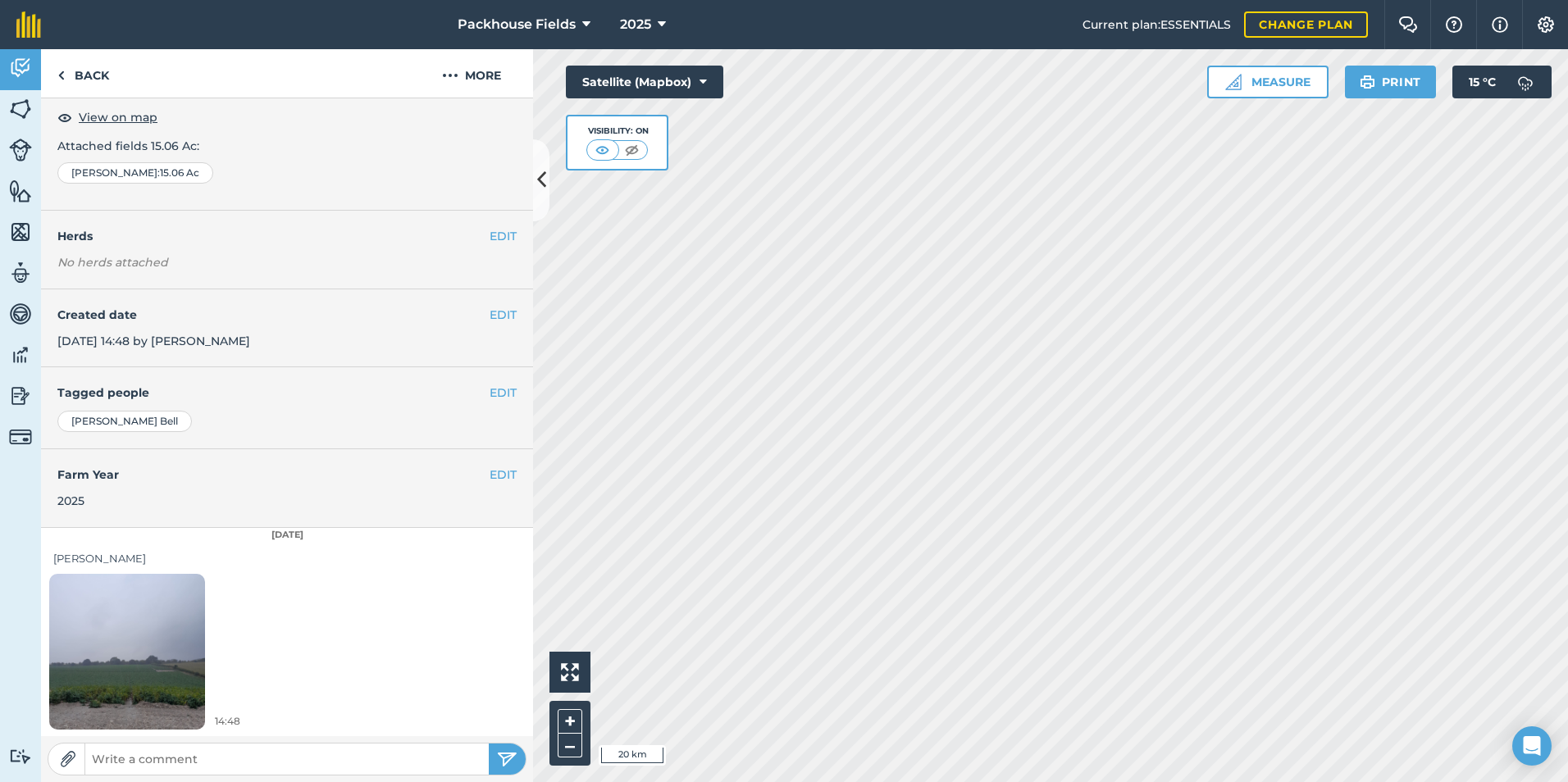
click at [138, 609] on img at bounding box center [127, 651] width 156 height 207
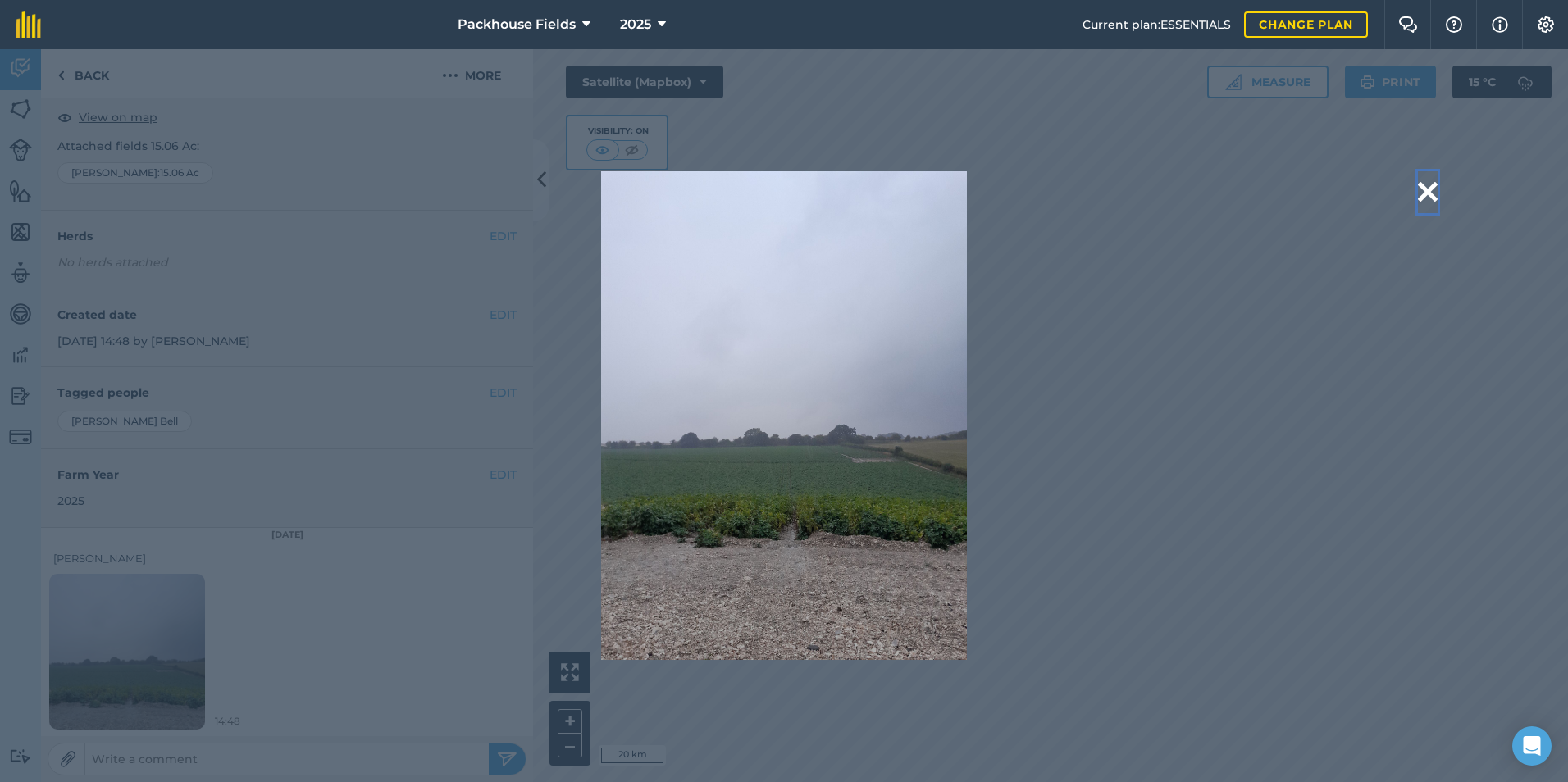
click at [1425, 190] on button at bounding box center [1428, 192] width 20 height 42
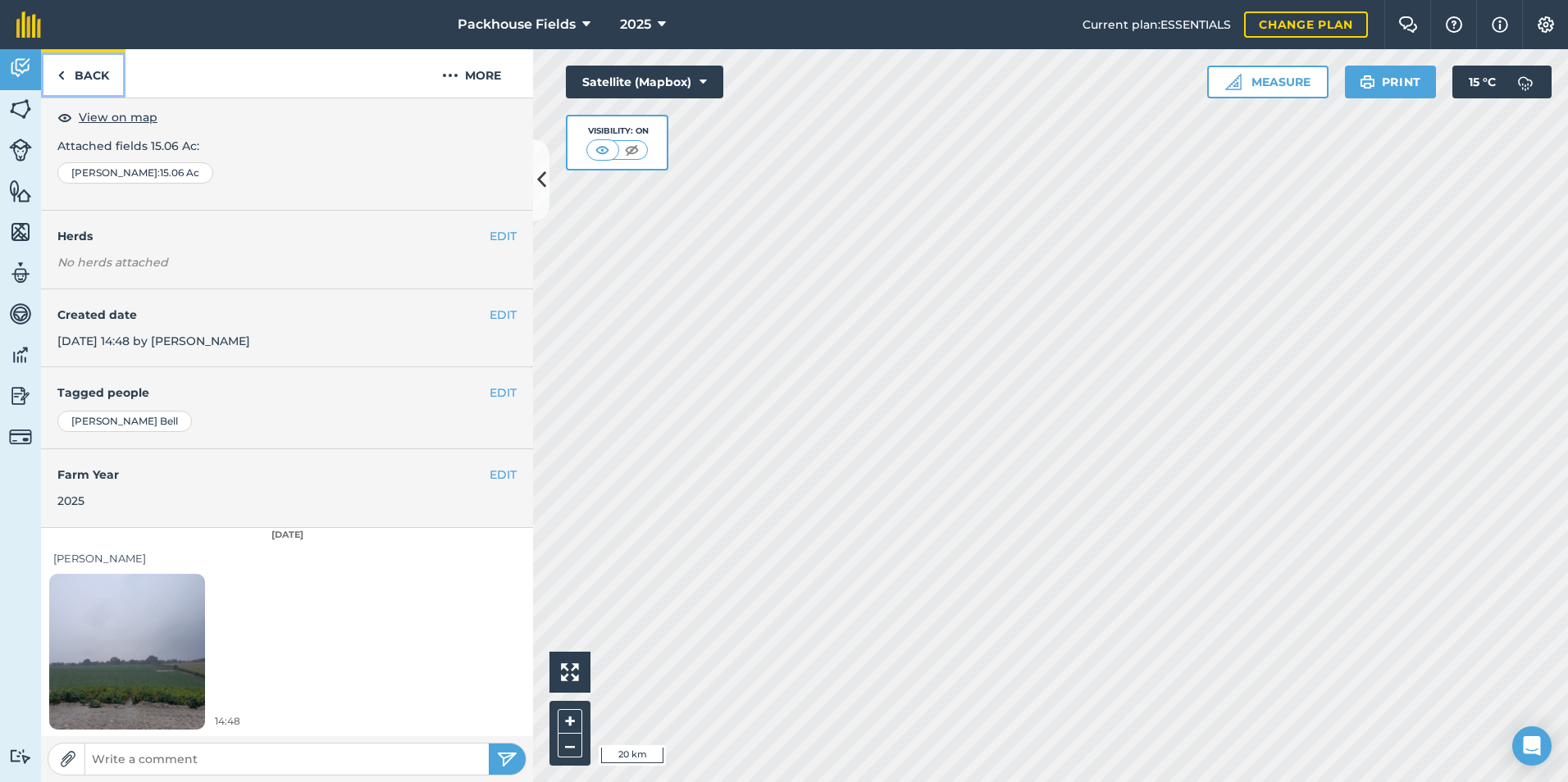
click at [89, 78] on link "Back" at bounding box center [84, 73] width 84 height 48
